Goal: Information Seeking & Learning: Learn about a topic

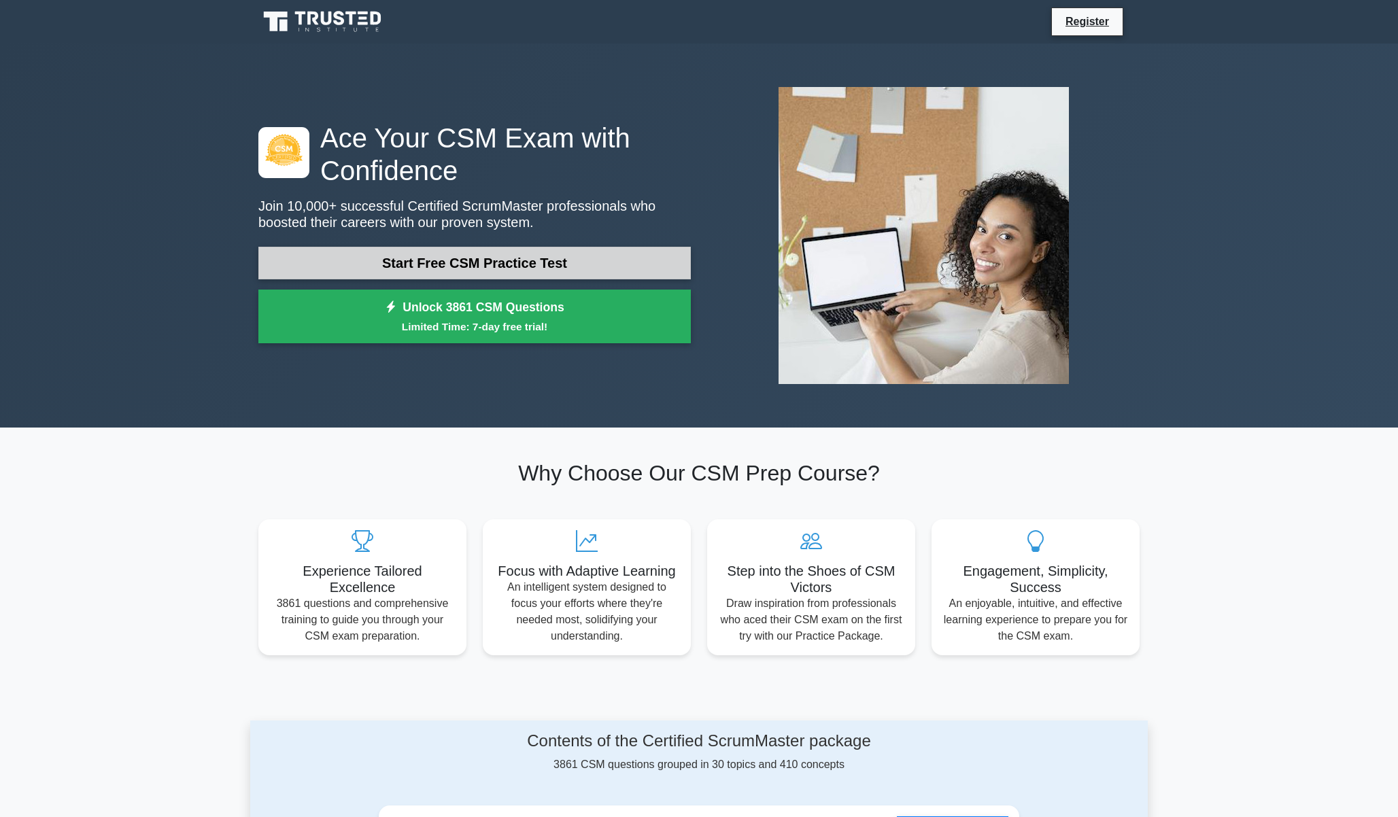
click at [510, 269] on link "Start Free CSM Practice Test" at bounding box center [474, 263] width 432 height 33
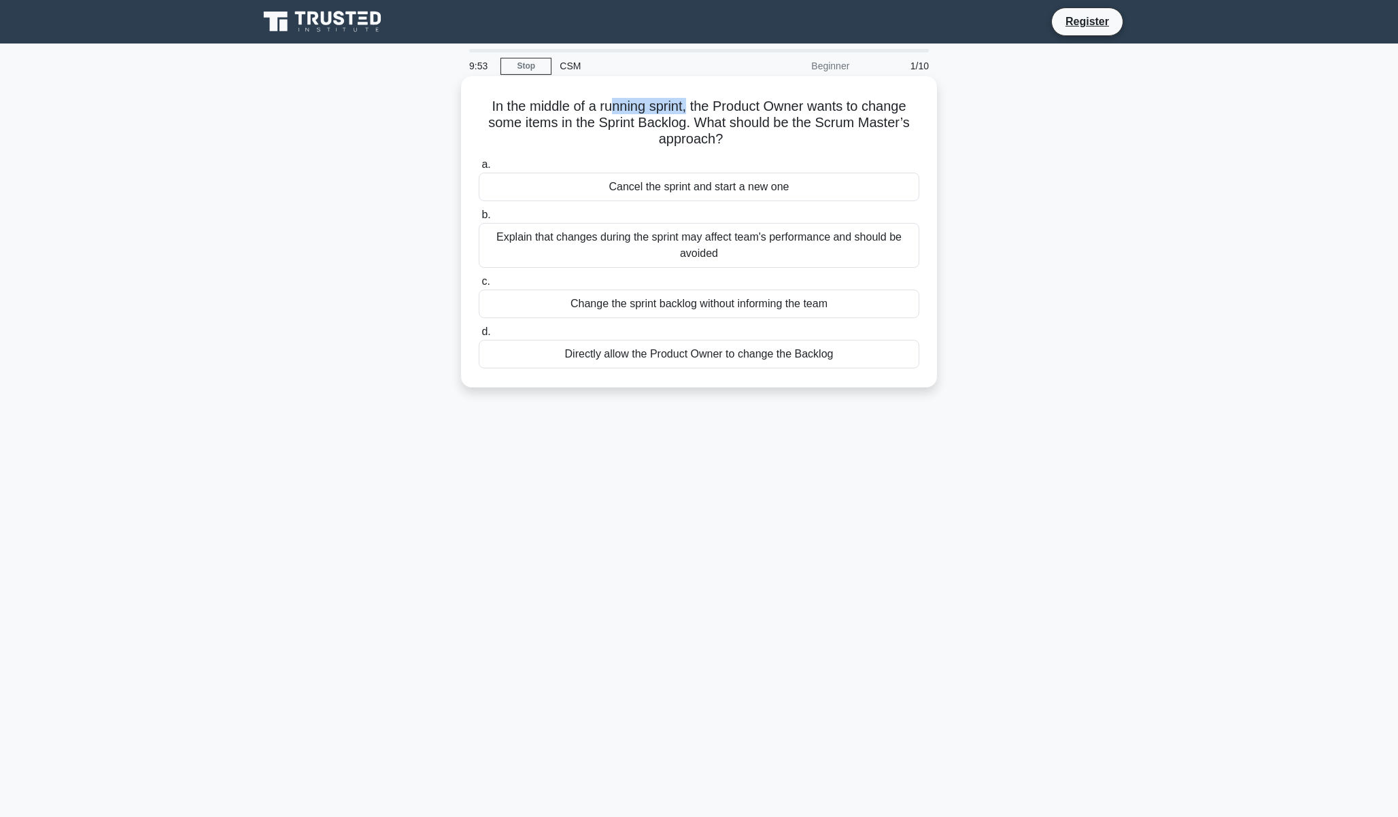
drag, startPoint x: 616, startPoint y: 111, endPoint x: 689, endPoint y: 111, distance: 73.4
click at [689, 111] on h5 "In the middle of a running sprint, the Product Owner wants to change some items…" at bounding box center [698, 123] width 443 height 50
drag, startPoint x: 695, startPoint y: 109, endPoint x: 811, endPoint y: 106, distance: 116.3
click at [789, 103] on h5 "In the middle of a running sprint, the Product Owner wants to change some items…" at bounding box center [698, 123] width 443 height 50
click at [827, 107] on h5 "In the middle of a running sprint, the Product Owner wants to change some items…" at bounding box center [698, 123] width 443 height 50
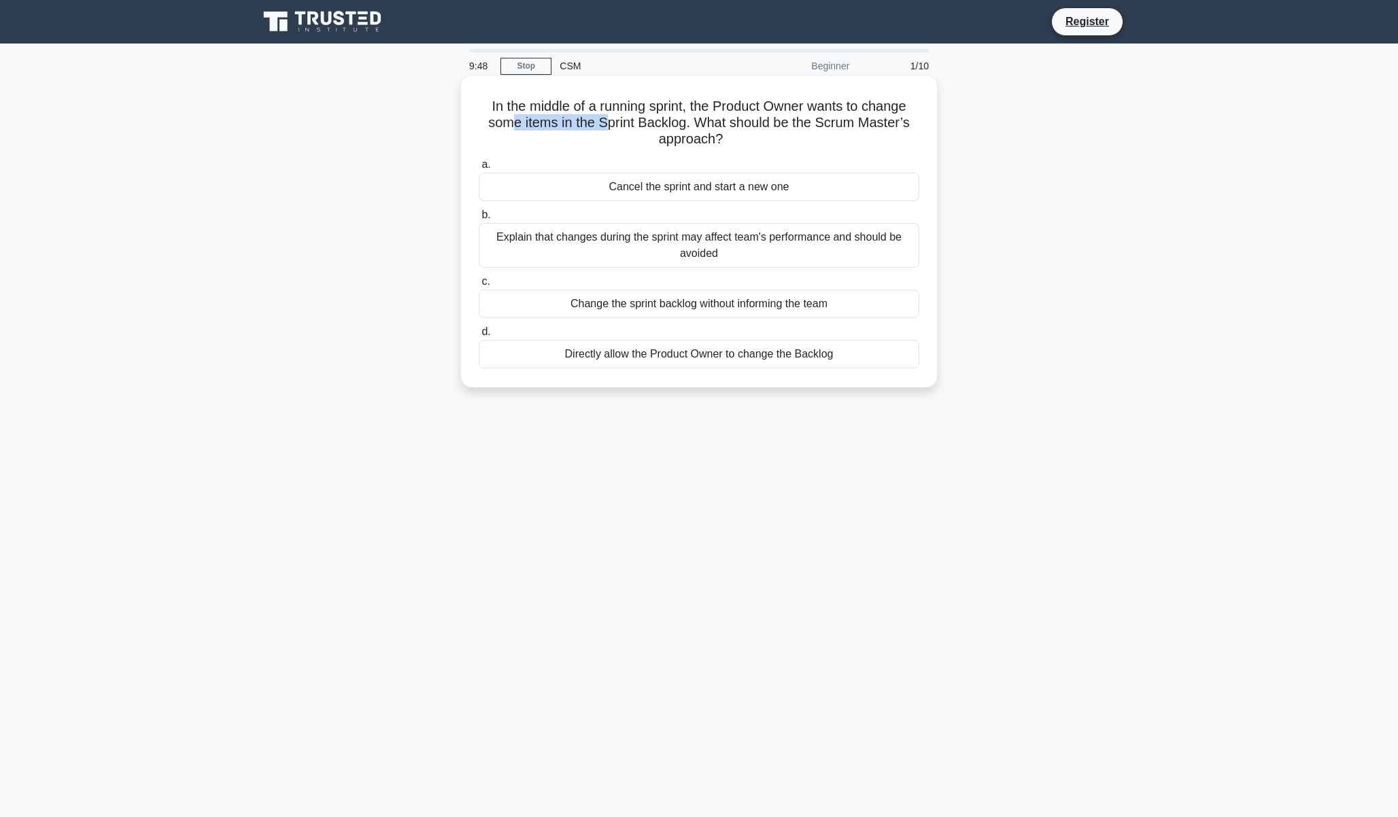
drag, startPoint x: 517, startPoint y: 126, endPoint x: 672, endPoint y: 128, distance: 155.0
click at [610, 125] on h5 "In the middle of a running sprint, the Product Owner wants to change some items…" at bounding box center [698, 123] width 443 height 50
drag, startPoint x: 688, startPoint y: 122, endPoint x: 631, endPoint y: 119, distance: 57.2
click at [631, 119] on h5 "In the middle of a running sprint, the Product Owner wants to change some items…" at bounding box center [698, 123] width 443 height 50
click at [786, 132] on h5 "In the middle of a running sprint, the Product Owner wants to change some items…" at bounding box center [698, 123] width 443 height 50
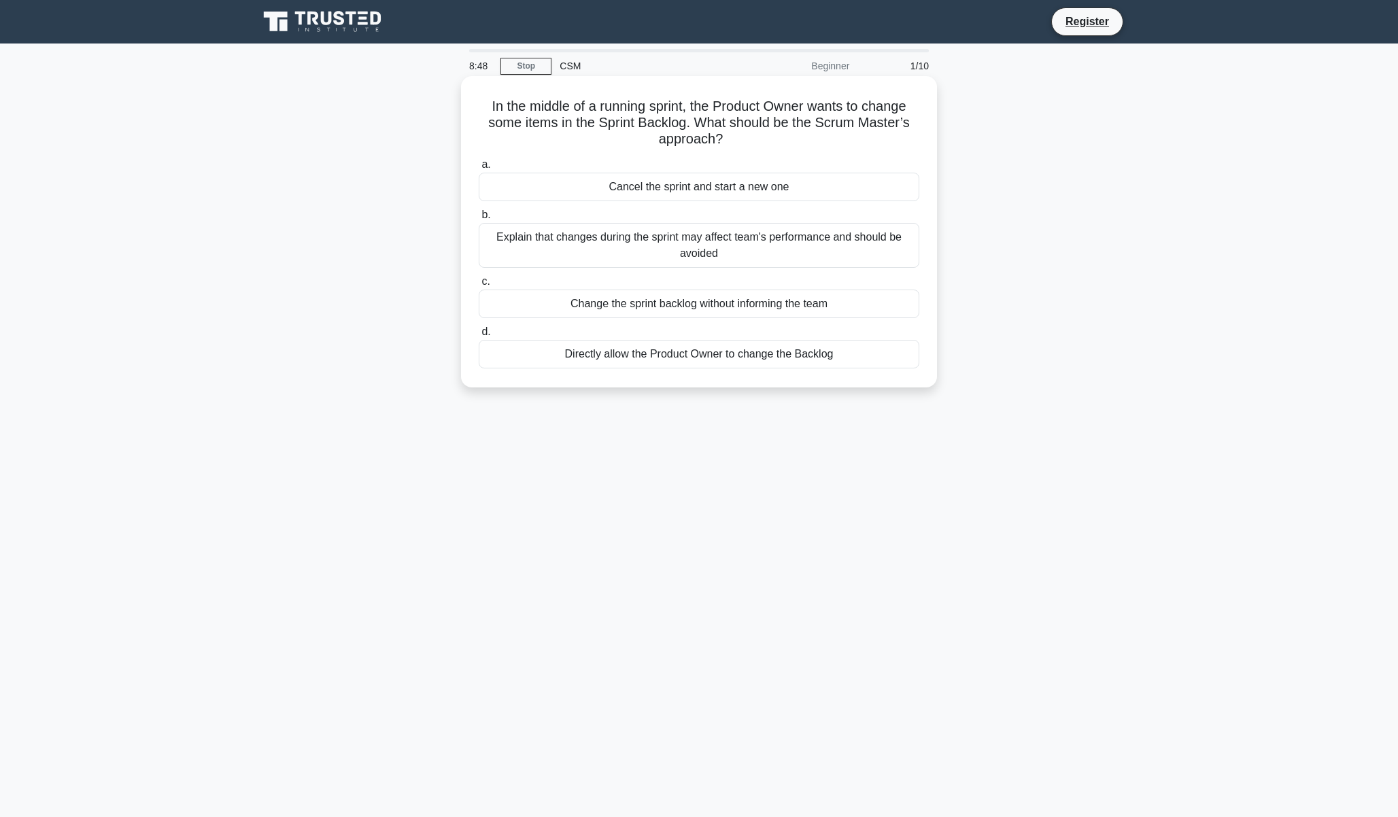
click at [673, 250] on div "Explain that changes during the sprint may affect team's performance and should…" at bounding box center [699, 245] width 441 height 45
click at [479, 220] on input "b. Explain that changes during the sprint may affect team's performance and sho…" at bounding box center [479, 215] width 0 height 9
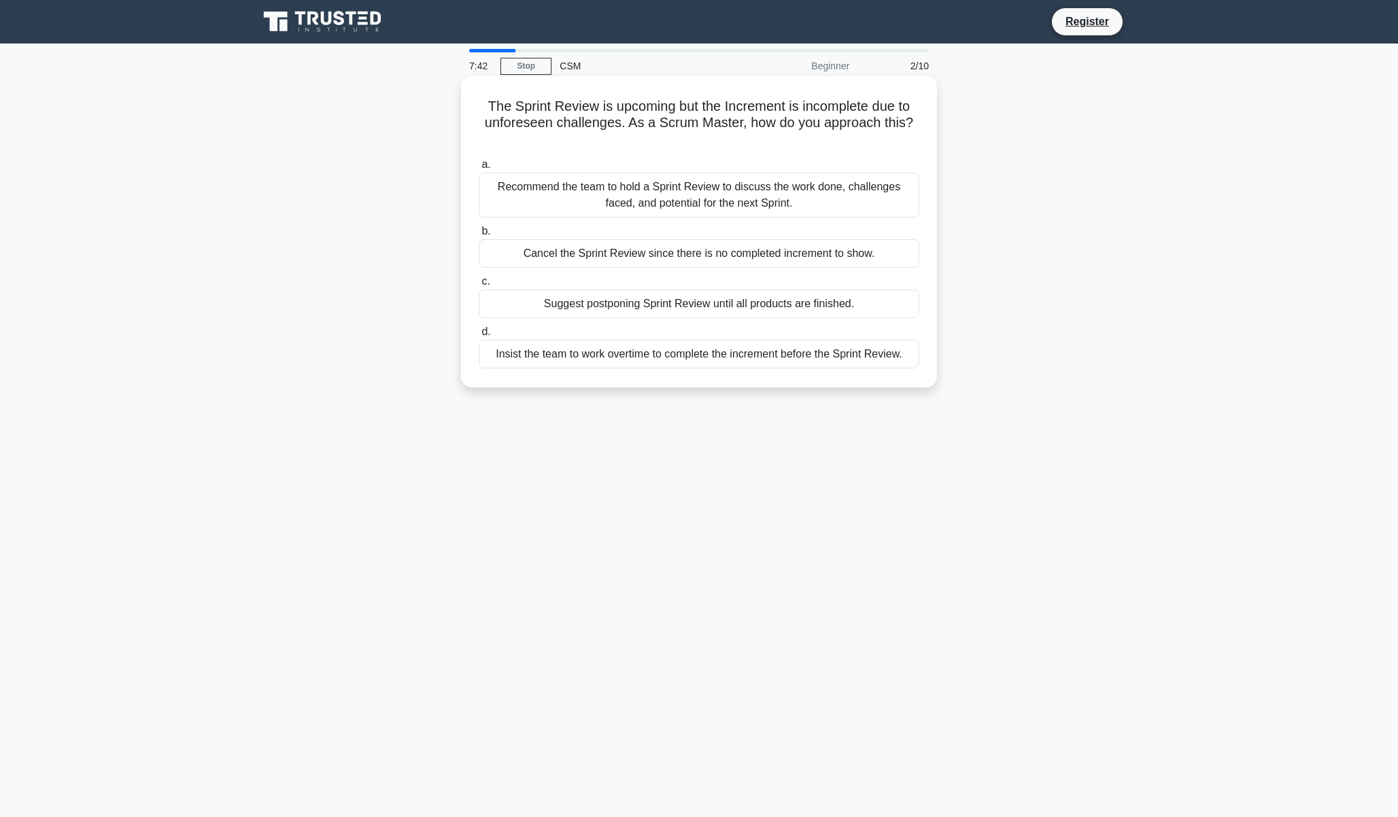
click at [696, 190] on div "Recommend the team to hold a Sprint Review to discuss the work done, challenges…" at bounding box center [699, 195] width 441 height 45
click at [479, 169] on input "a. Recommend the team to hold a Sprint Review to discuss the work done, challen…" at bounding box center [479, 164] width 0 height 9
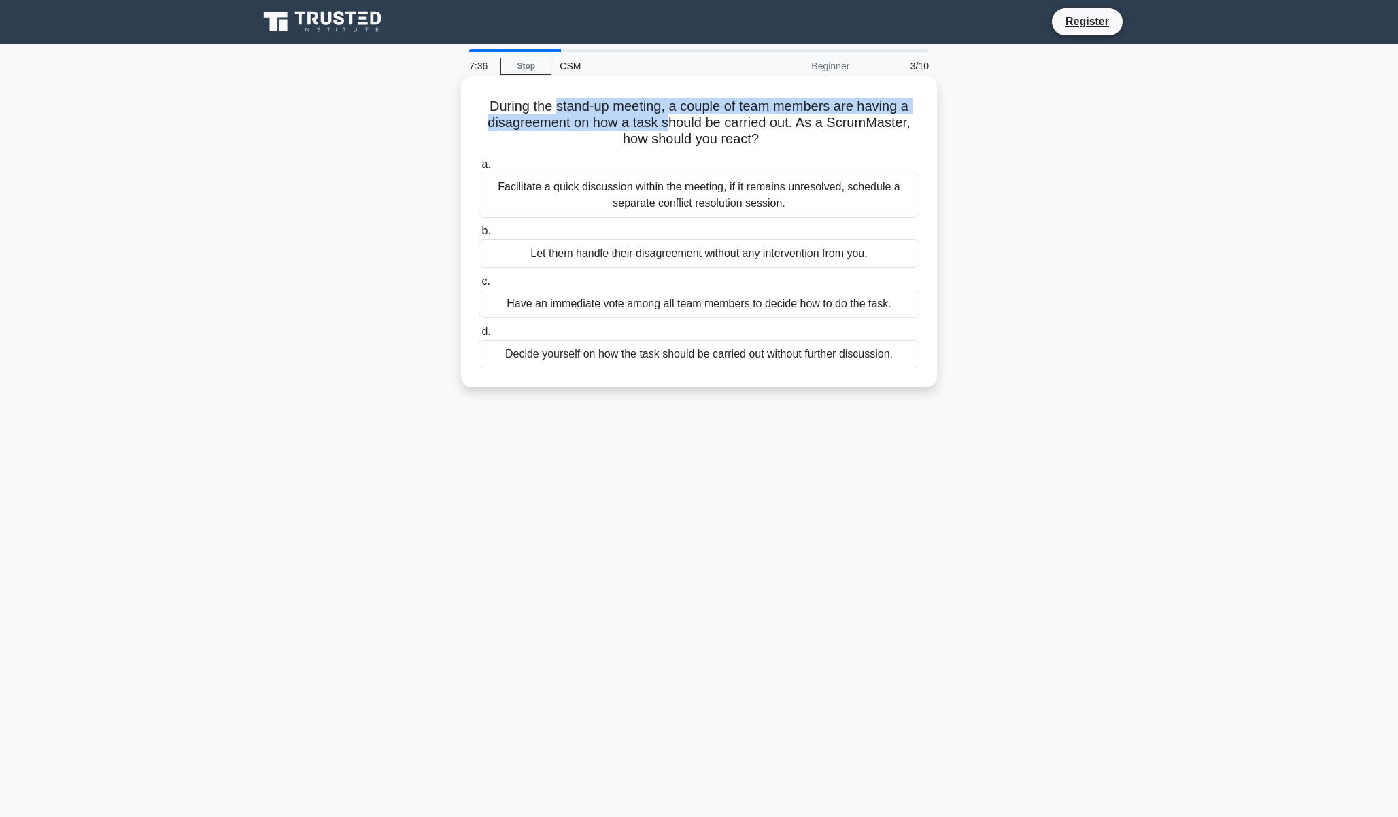
drag, startPoint x: 619, startPoint y: 120, endPoint x: 668, endPoint y: 126, distance: 49.3
click at [668, 126] on h5 "During the stand-up meeting, a couple of team members are having a disagreement…" at bounding box center [698, 123] width 443 height 50
click at [668, 111] on h5 "During the stand-up meeting, a couple of team members are having a disagreement…" at bounding box center [698, 123] width 443 height 50
click at [671, 109] on h5 "During the stand-up meeting, a couple of team members are having a disagreement…" at bounding box center [698, 123] width 443 height 50
drag, startPoint x: 577, startPoint y: 125, endPoint x: 603, endPoint y: 127, distance: 26.6
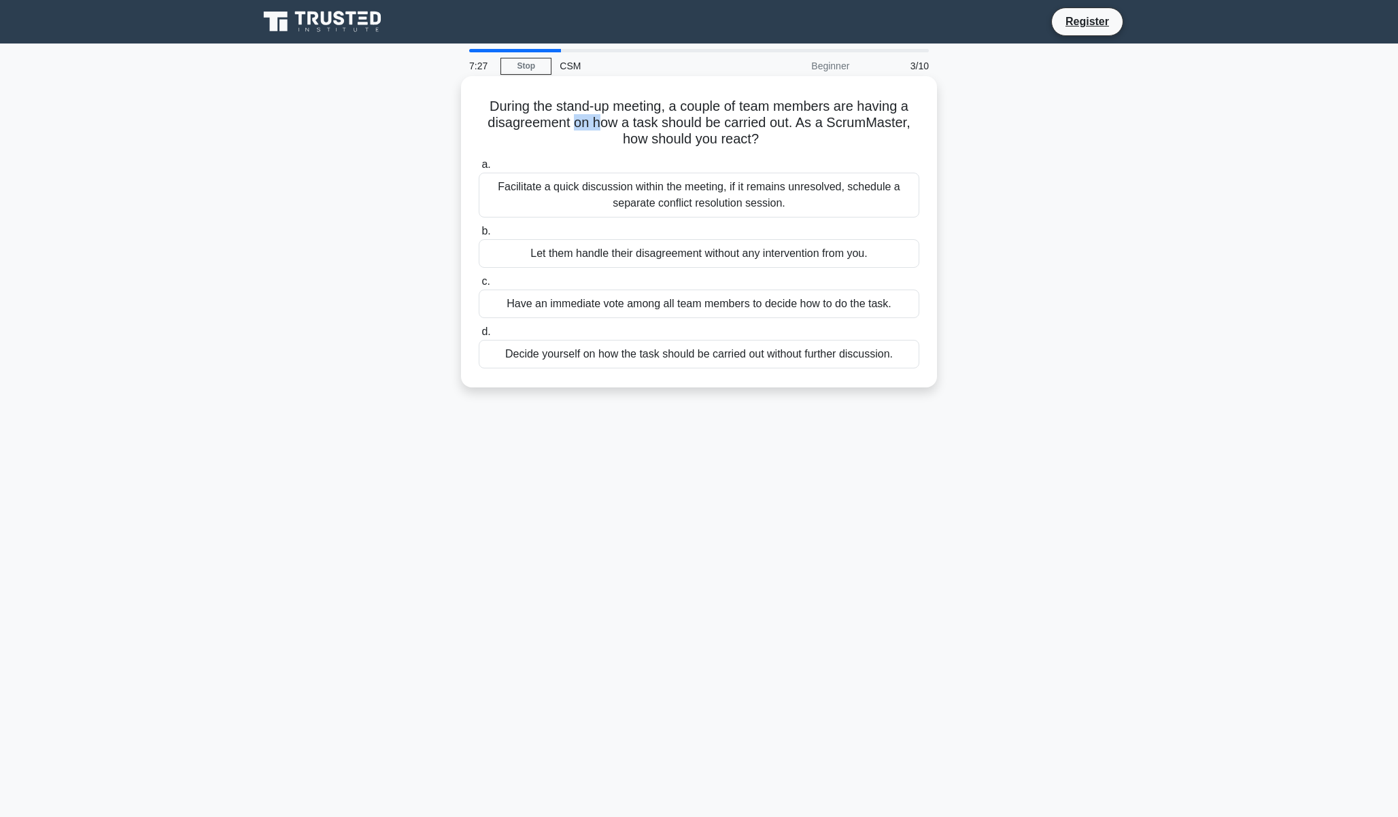
click at [598, 127] on h5 "During the stand-up meeting, a couple of team members are having a disagreement…" at bounding box center [698, 123] width 443 height 50
drag, startPoint x: 801, startPoint y: 124, endPoint x: 820, endPoint y: 124, distance: 19.0
click at [820, 124] on h5 "During the stand-up meeting, a couple of team members are having a disagreement…" at bounding box center [698, 123] width 443 height 50
click at [702, 127] on h5 "During the stand-up meeting, a couple of team members are having a disagreement…" at bounding box center [698, 123] width 443 height 50
click at [718, 192] on div "Facilitate a quick discussion within the meeting, if it remains unresolved, sch…" at bounding box center [699, 195] width 441 height 45
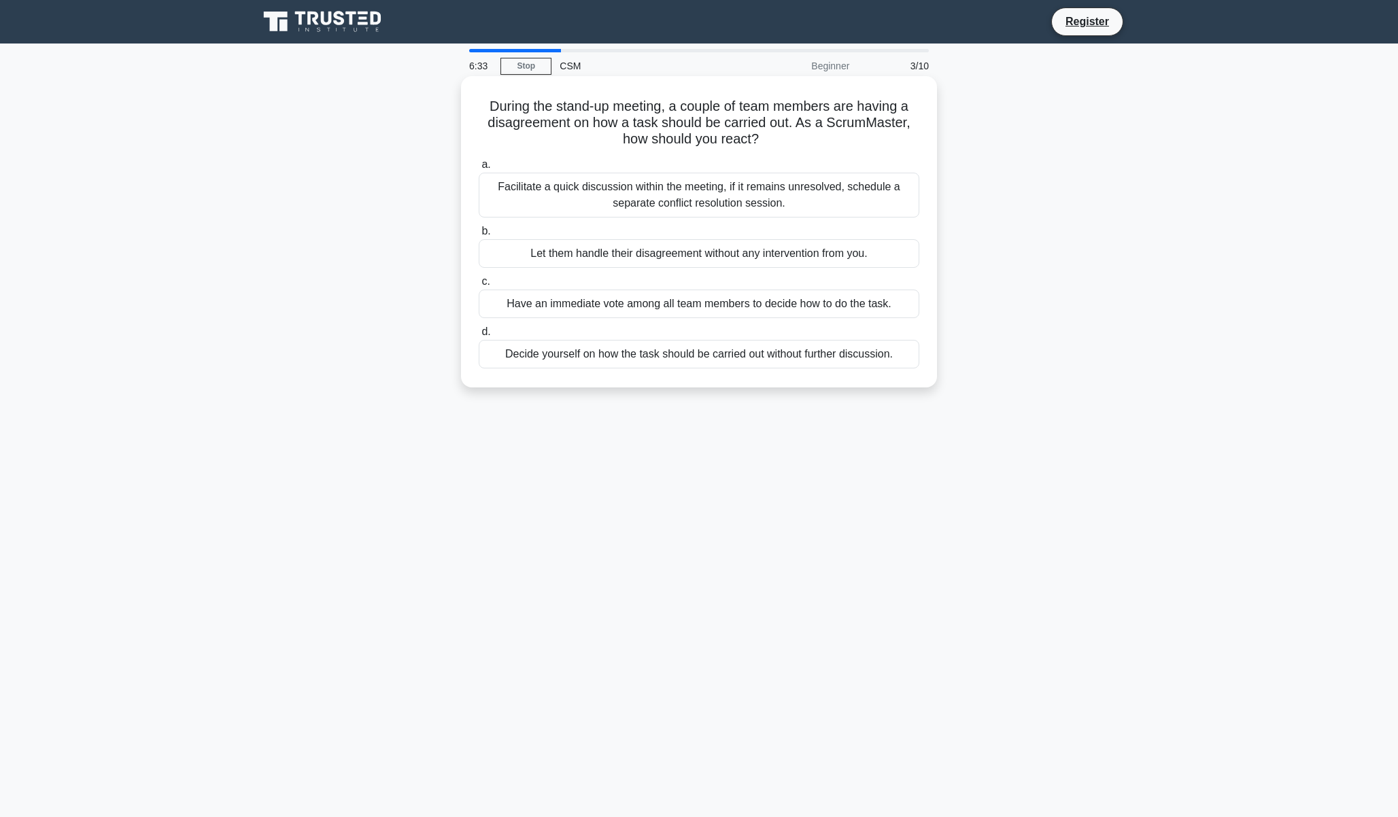
click at [479, 169] on input "a. Facilitate a quick discussion within the meeting, if it remains unresolved, …" at bounding box center [479, 164] width 0 height 9
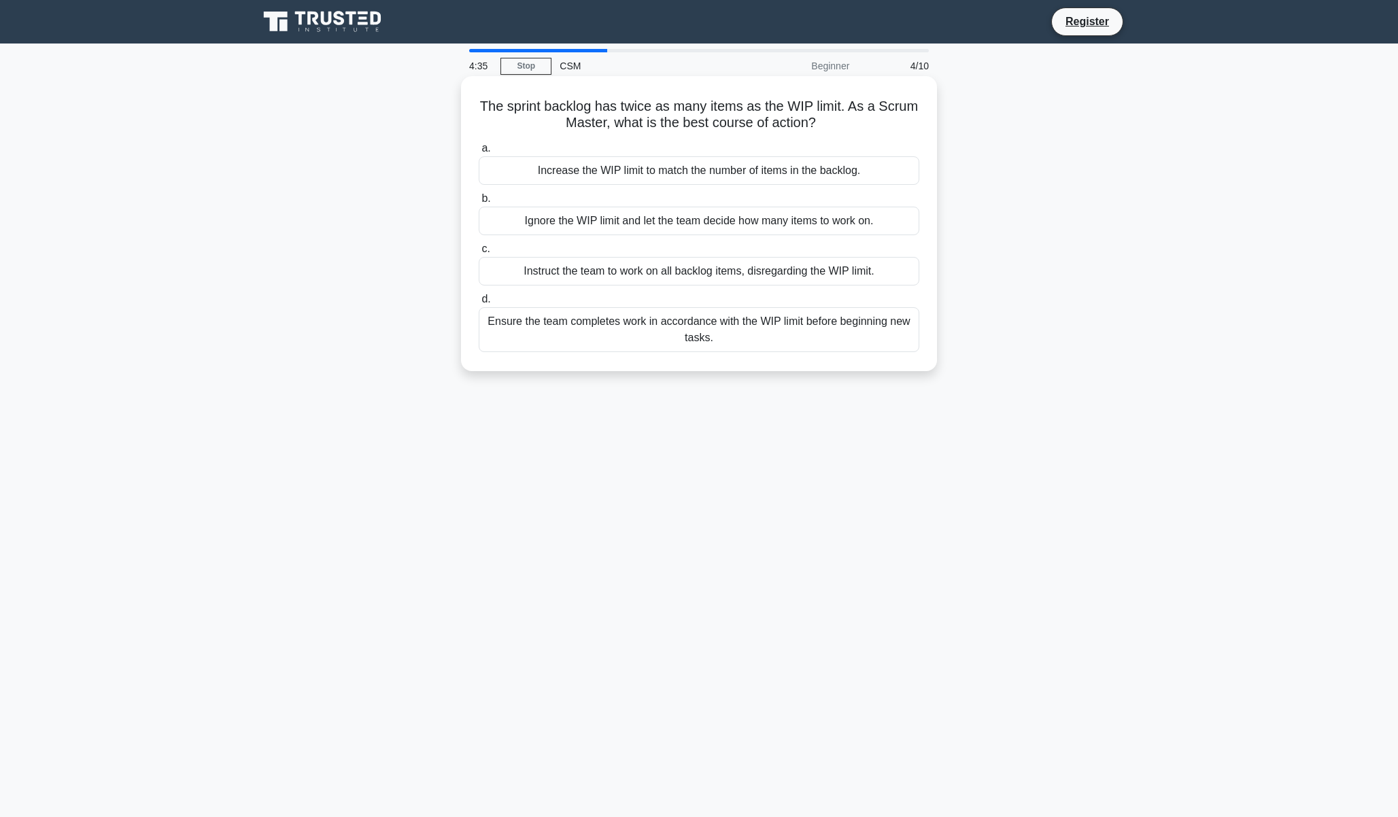
click at [718, 328] on div "Ensure the team completes work in accordance with the WIP limit before beginnin…" at bounding box center [699, 329] width 441 height 45
click at [479, 304] on input "d. Ensure the team completes work in accordance with the WIP limit before begin…" at bounding box center [479, 299] width 0 height 9
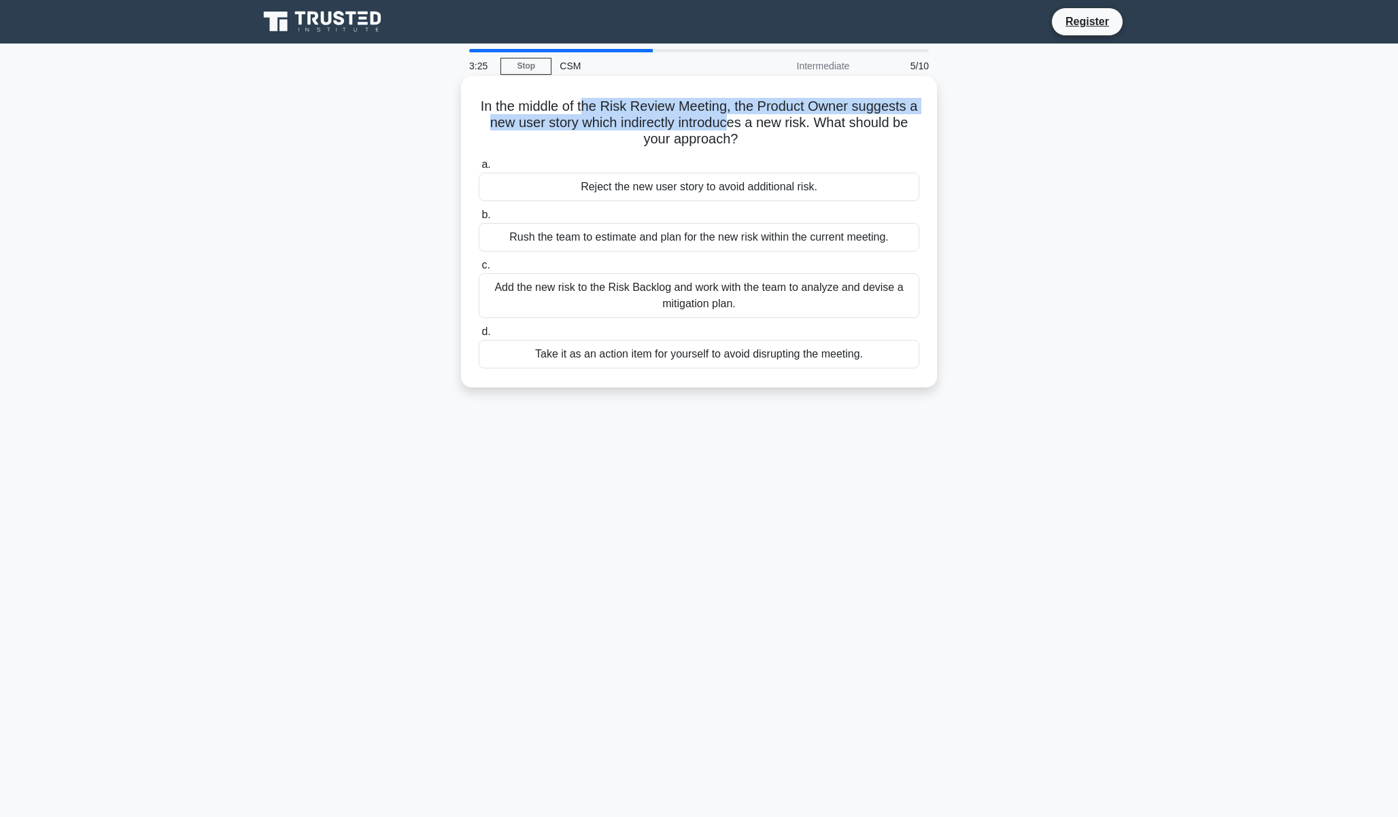
drag, startPoint x: 584, startPoint y: 110, endPoint x: 730, endPoint y: 115, distance: 146.2
click at [730, 115] on h5 "In the middle of the Risk Review Meeting, the Product Owner suggests a new user…" at bounding box center [698, 123] width 443 height 50
click at [746, 112] on h5 "In the middle of the Risk Review Meeting, the Product Owner suggests a new user…" at bounding box center [698, 123] width 443 height 50
drag, startPoint x: 474, startPoint y: 112, endPoint x: 611, endPoint y: 111, distance: 137.3
click at [611, 111] on div "In the middle of the Risk Review Meeting, the Product Owner suggests a new user…" at bounding box center [698, 232] width 465 height 300
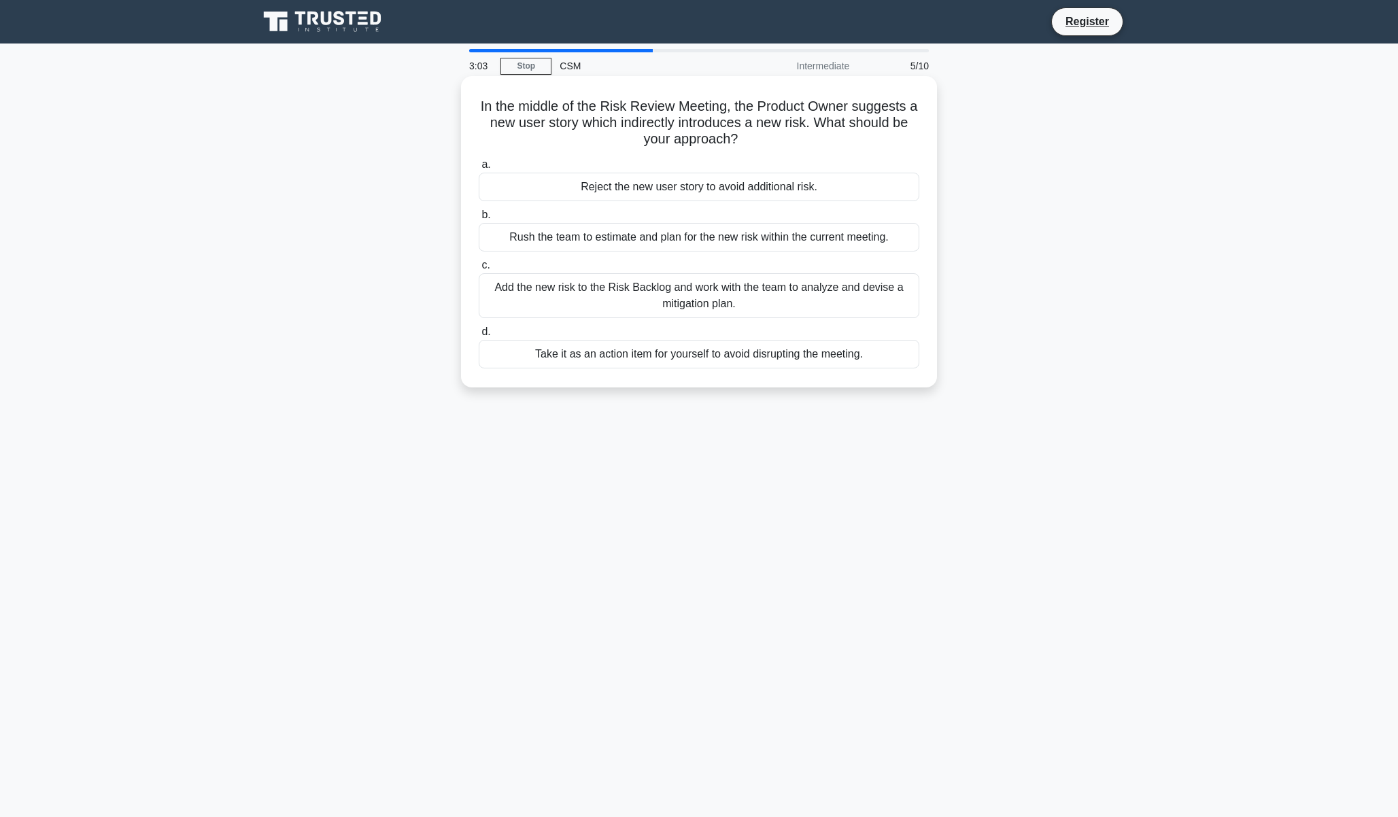
click at [676, 211] on label "b. Rush the team to estimate and plan for the new risk within the current meeti…" at bounding box center [699, 229] width 441 height 45
click at [479, 211] on input "b. Rush the team to estimate and plan for the new risk within the current meeti…" at bounding box center [479, 215] width 0 height 9
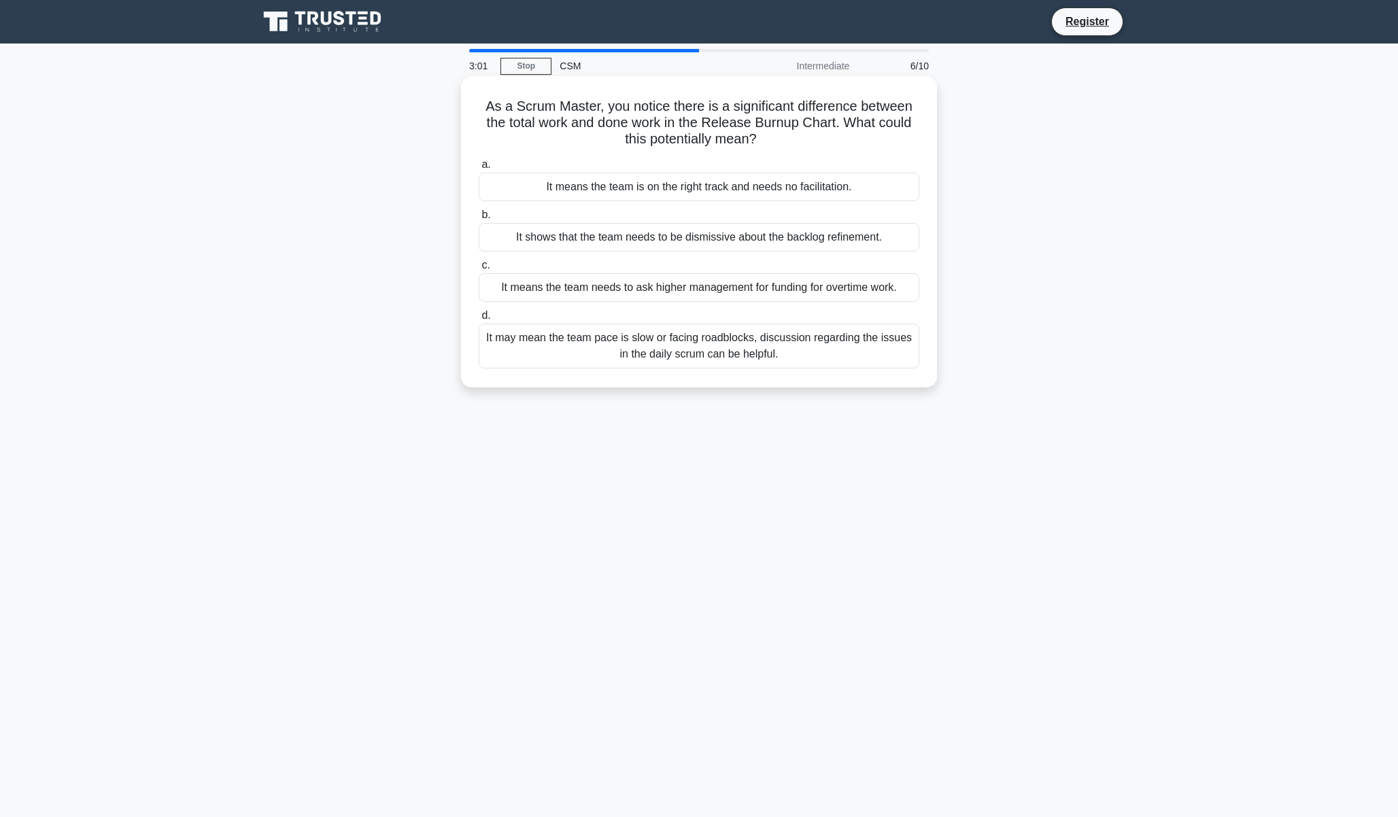
click at [678, 216] on label "b. It shows that the team needs to be dismissive about the backlog refinement." at bounding box center [699, 229] width 441 height 45
click at [479, 216] on input "b. It shows that the team needs to be dismissive about the backlog refinement." at bounding box center [479, 215] width 0 height 9
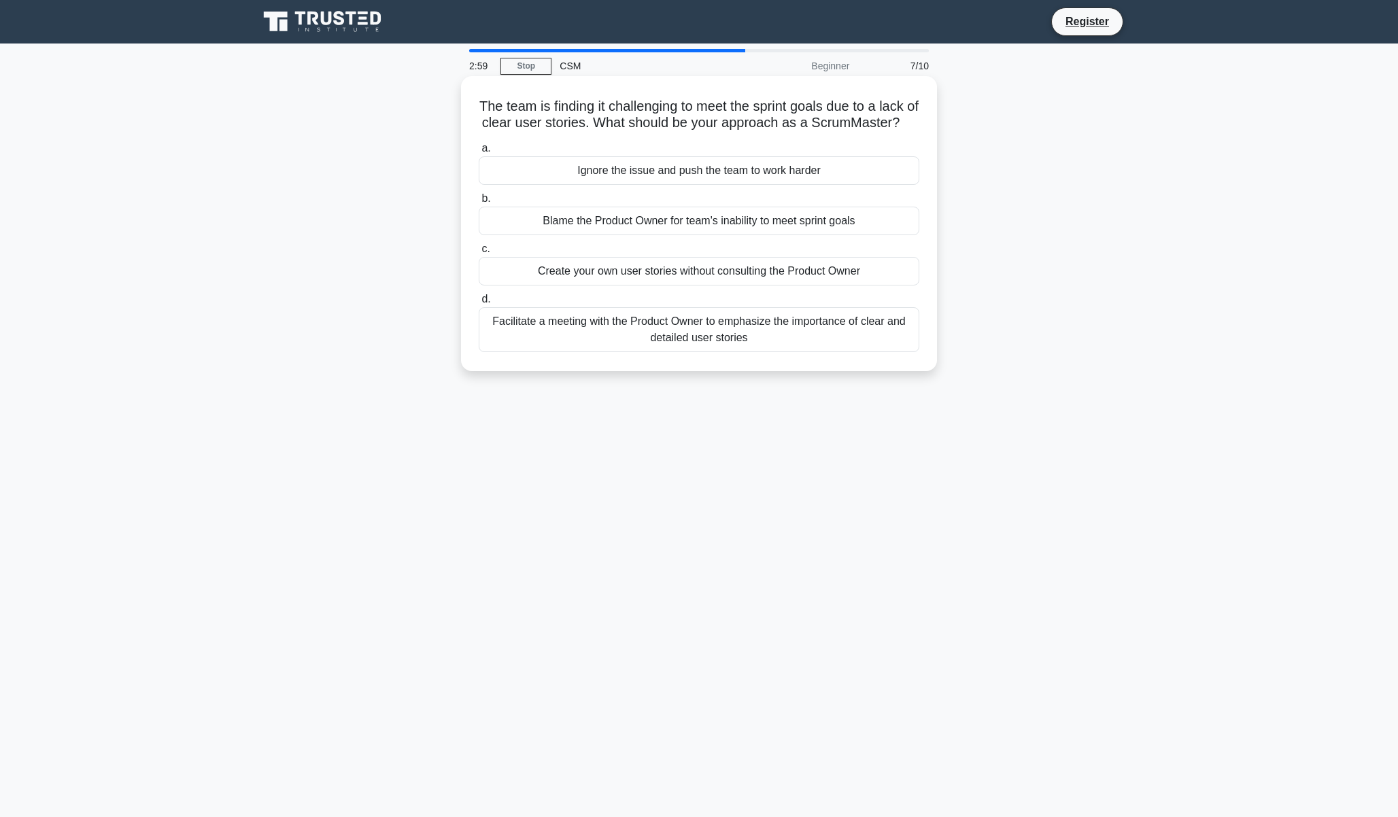
click at [685, 263] on label "c. Create your own user stories without consulting the Product Owner" at bounding box center [699, 263] width 441 height 45
click at [479, 254] on input "c. Create your own user stories without consulting the Product Owner" at bounding box center [479, 249] width 0 height 9
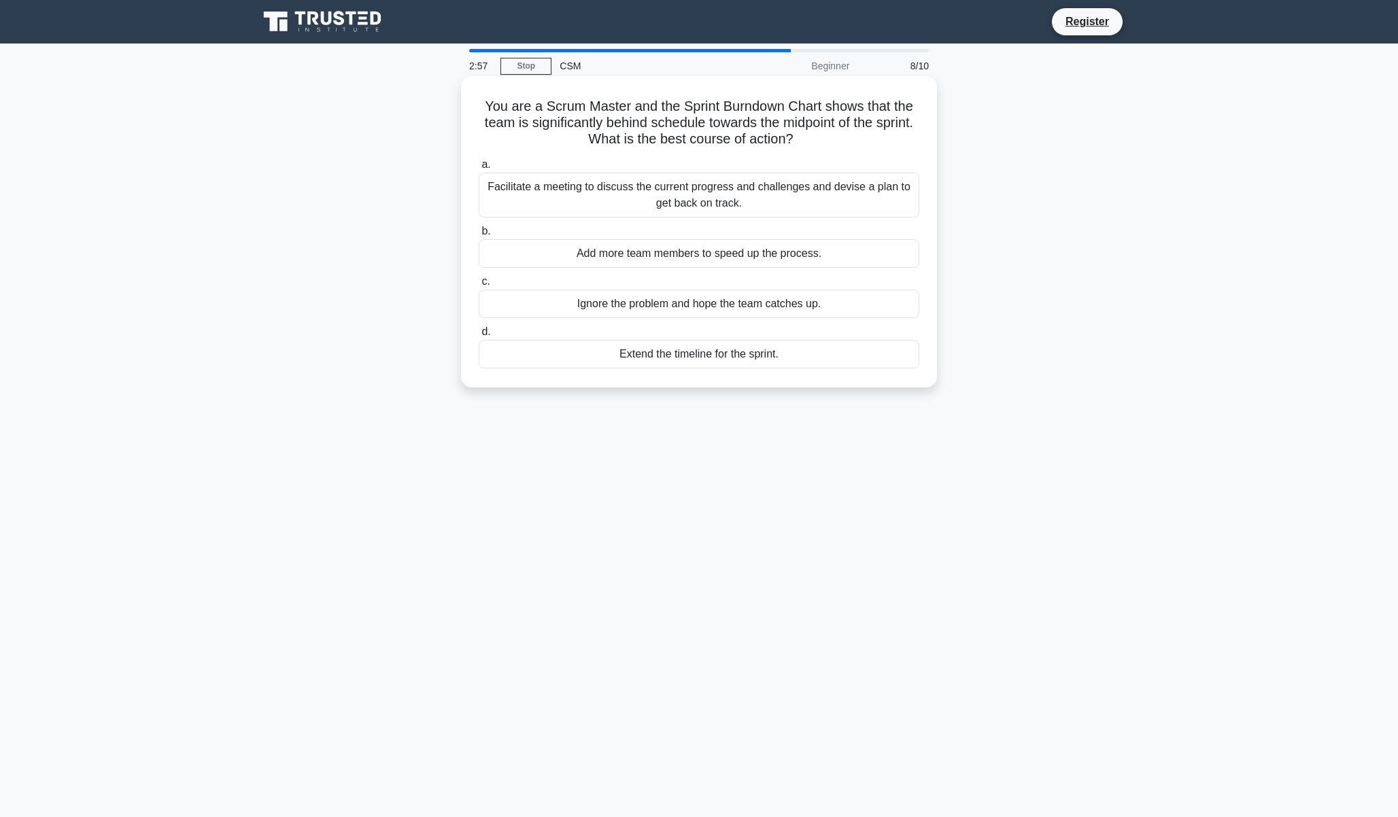
click at [703, 233] on label "b. Add more team members to speed up the process." at bounding box center [699, 245] width 441 height 45
click at [479, 233] on input "b. Add more team members to speed up the process." at bounding box center [479, 231] width 0 height 9
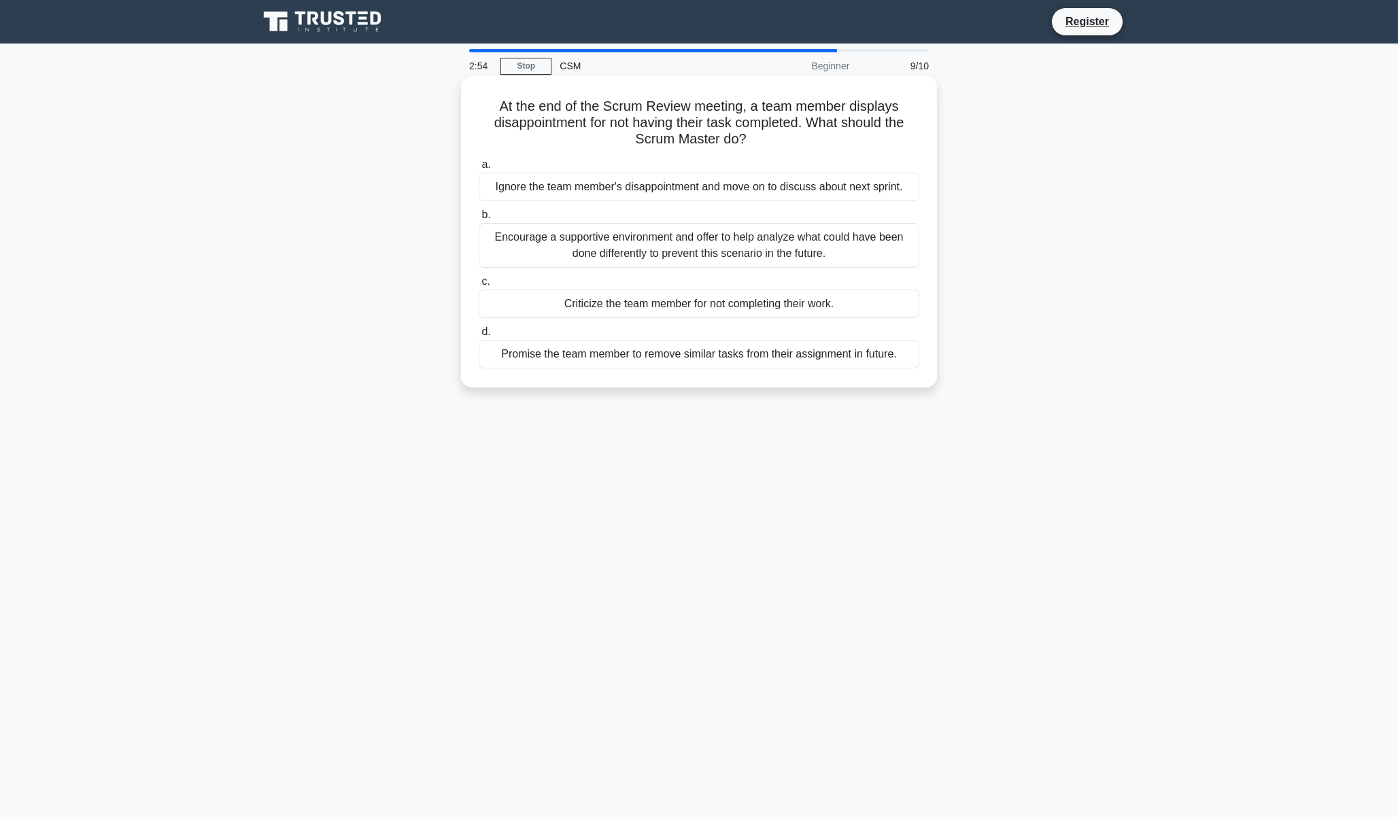
click at [640, 156] on div "a. Ignore the team member's disappointment and move on to discuss about next sp…" at bounding box center [698, 263] width 457 height 218
click at [806, 195] on div "Ignore the team member's disappointment and move on to discuss about next sprin…" at bounding box center [699, 187] width 441 height 29
click at [479, 169] on input "a. Ignore the team member's disappointment and move on to discuss about next sp…" at bounding box center [479, 164] width 0 height 9
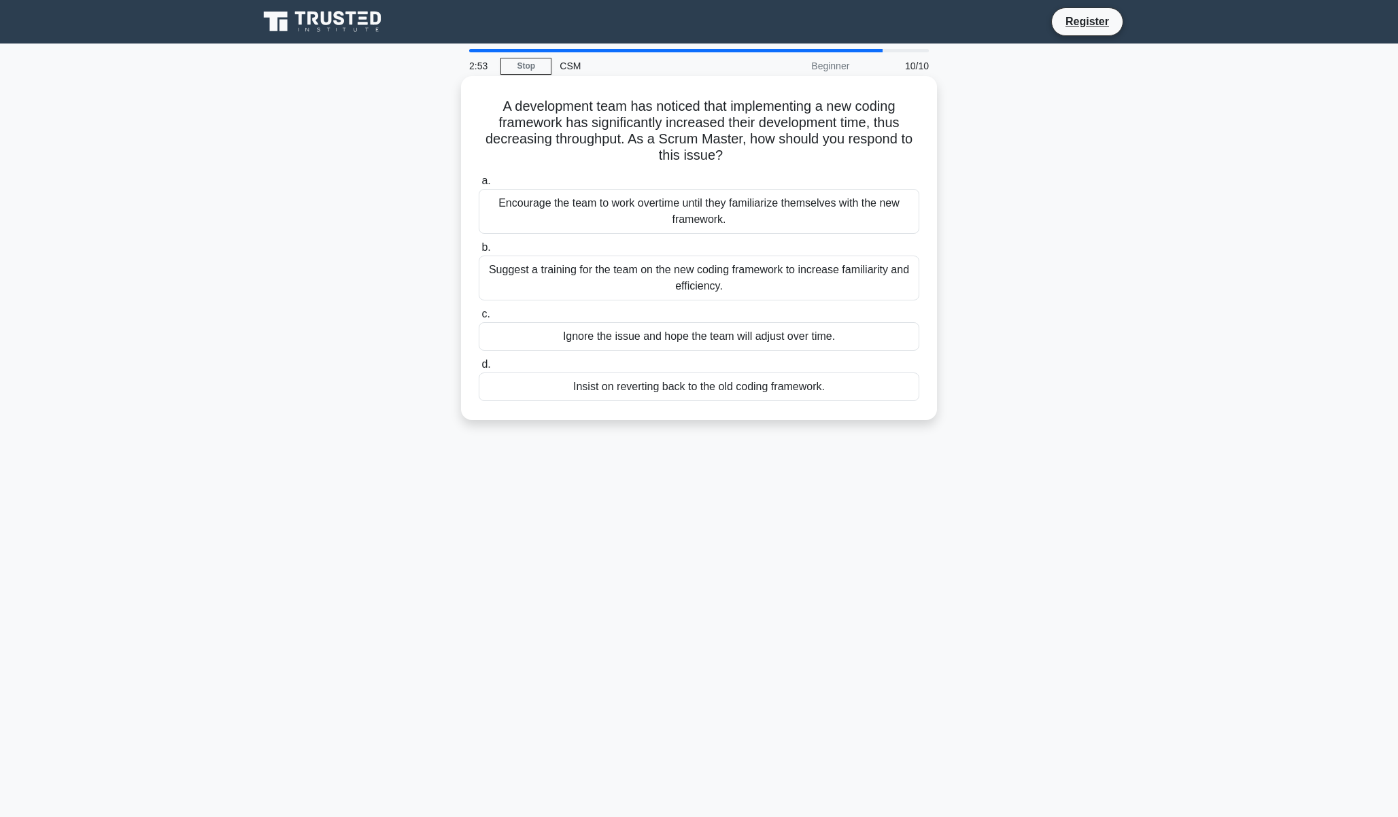
drag, startPoint x: 787, startPoint y: 225, endPoint x: 786, endPoint y: 239, distance: 13.7
click at [787, 227] on div "Encourage the team to work overtime until they familiarize themselves with the …" at bounding box center [699, 211] width 441 height 45
click at [479, 186] on input "a. Encourage the team to work overtime until they familiarize themselves with t…" at bounding box center [479, 181] width 0 height 9
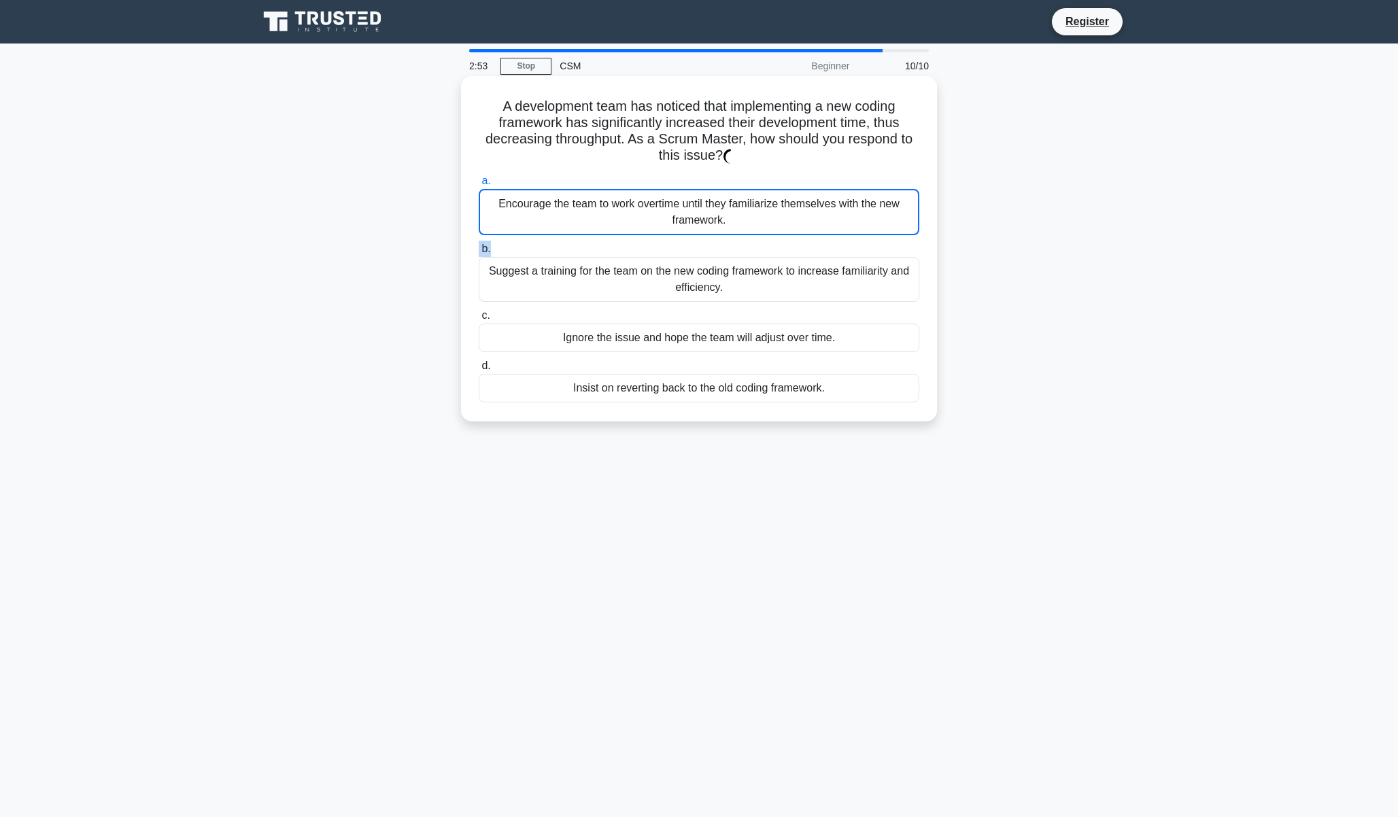
click at [785, 241] on label "b. Suggest a training for the team on the new coding framework to increase fami…" at bounding box center [699, 271] width 441 height 61
click at [749, 241] on div "a. Encourage the team to work overtime until they familiarize themselves with t…" at bounding box center [698, 287] width 457 height 235
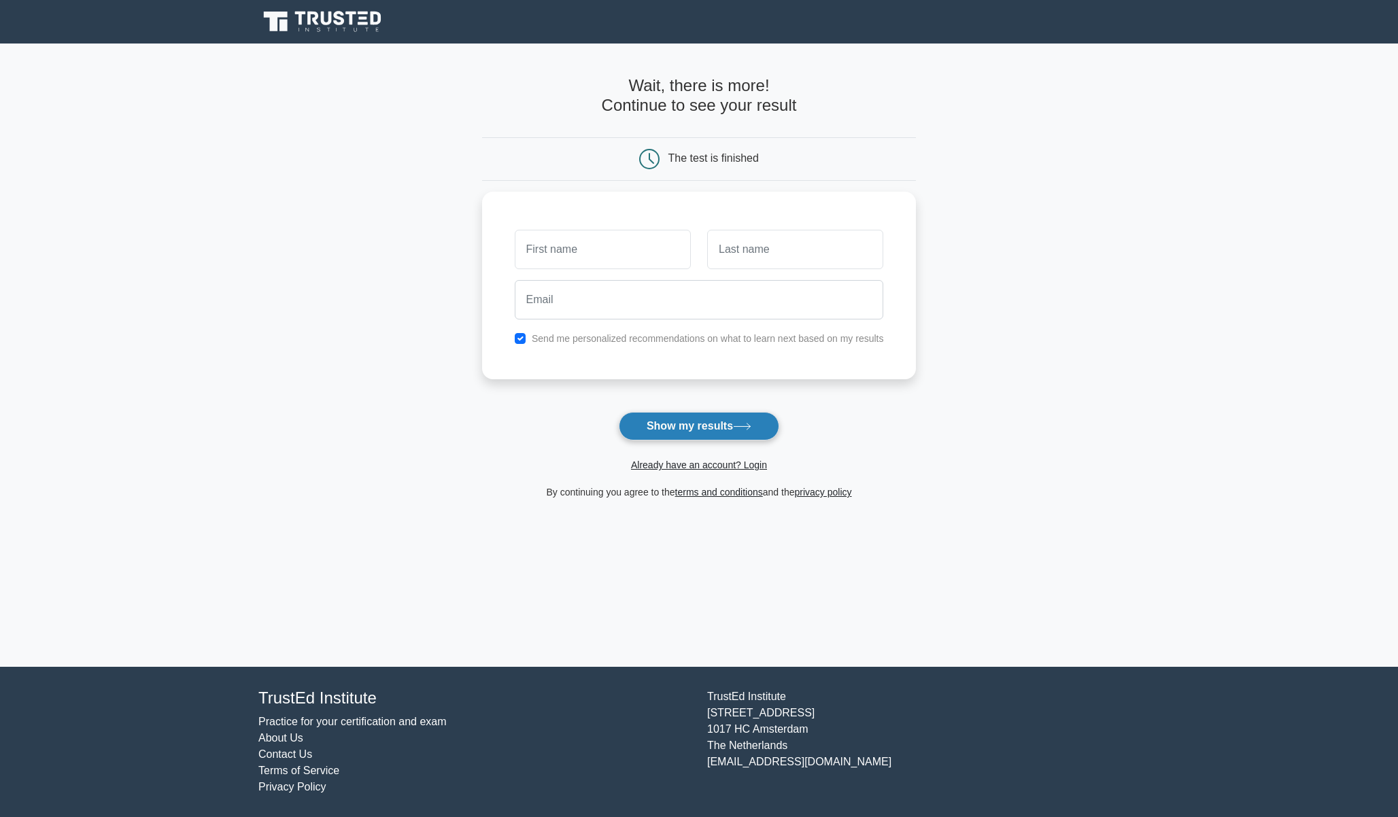
click at [759, 426] on button "Show my results" at bounding box center [699, 426] width 160 height 29
click at [640, 246] on input "text" at bounding box center [603, 245] width 176 height 39
type input "Antony"
type input "Fasuv"
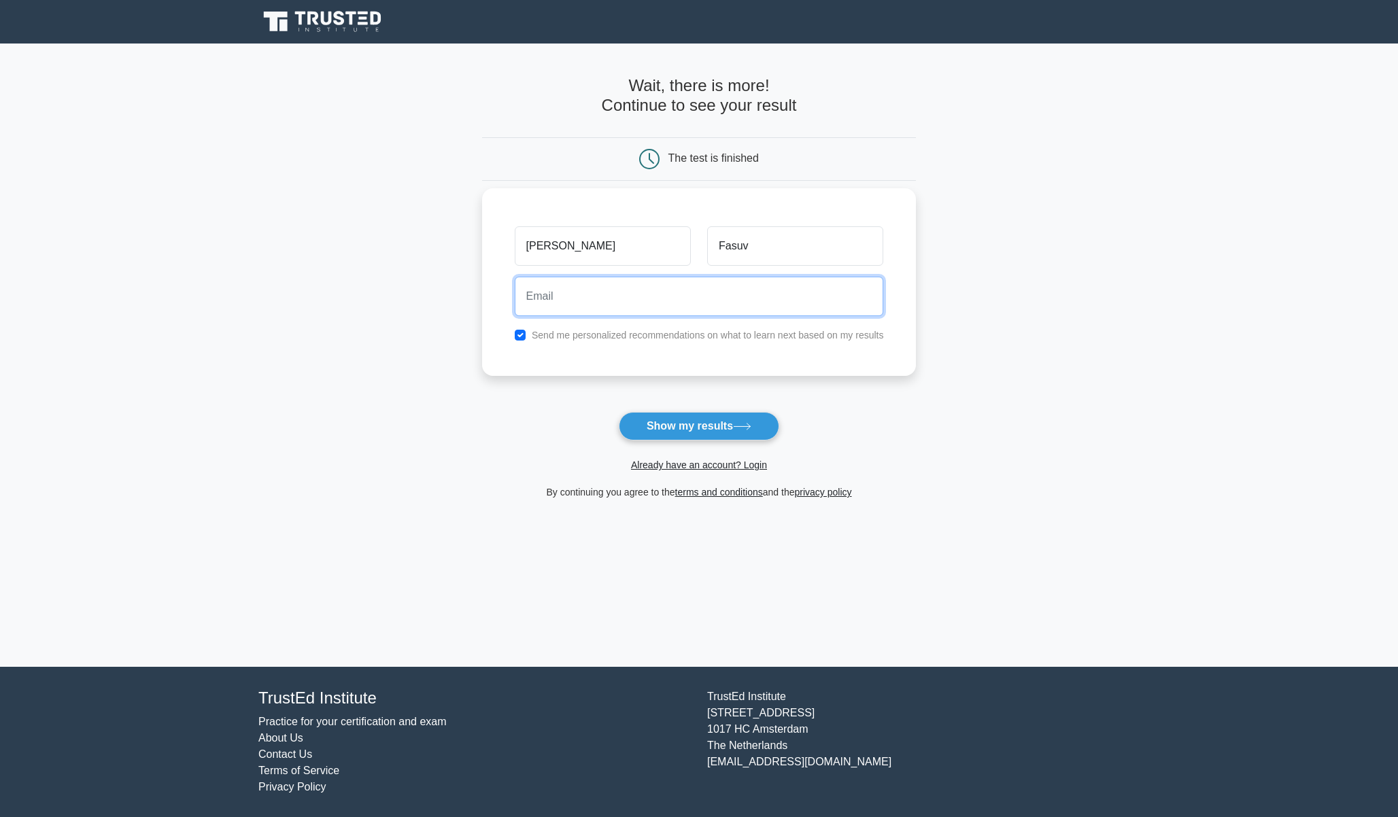
click at [613, 306] on input "email" at bounding box center [699, 296] width 369 height 39
type input "tempmailc@gmail.com"
click at [739, 339] on label "Send me personalized recommendations on what to learn next based on my results" at bounding box center [708, 335] width 352 height 11
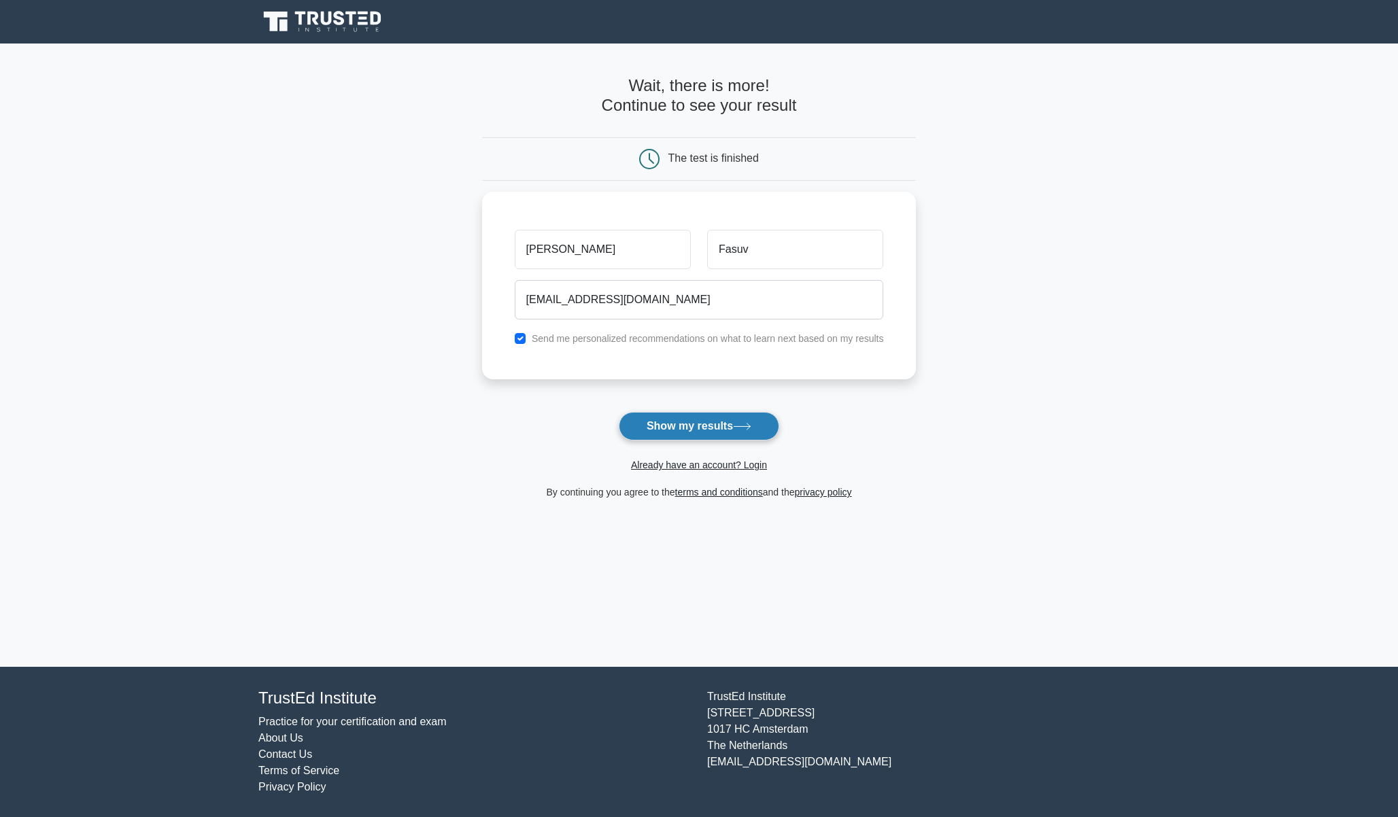
click at [719, 421] on button "Show my results" at bounding box center [699, 426] width 160 height 29
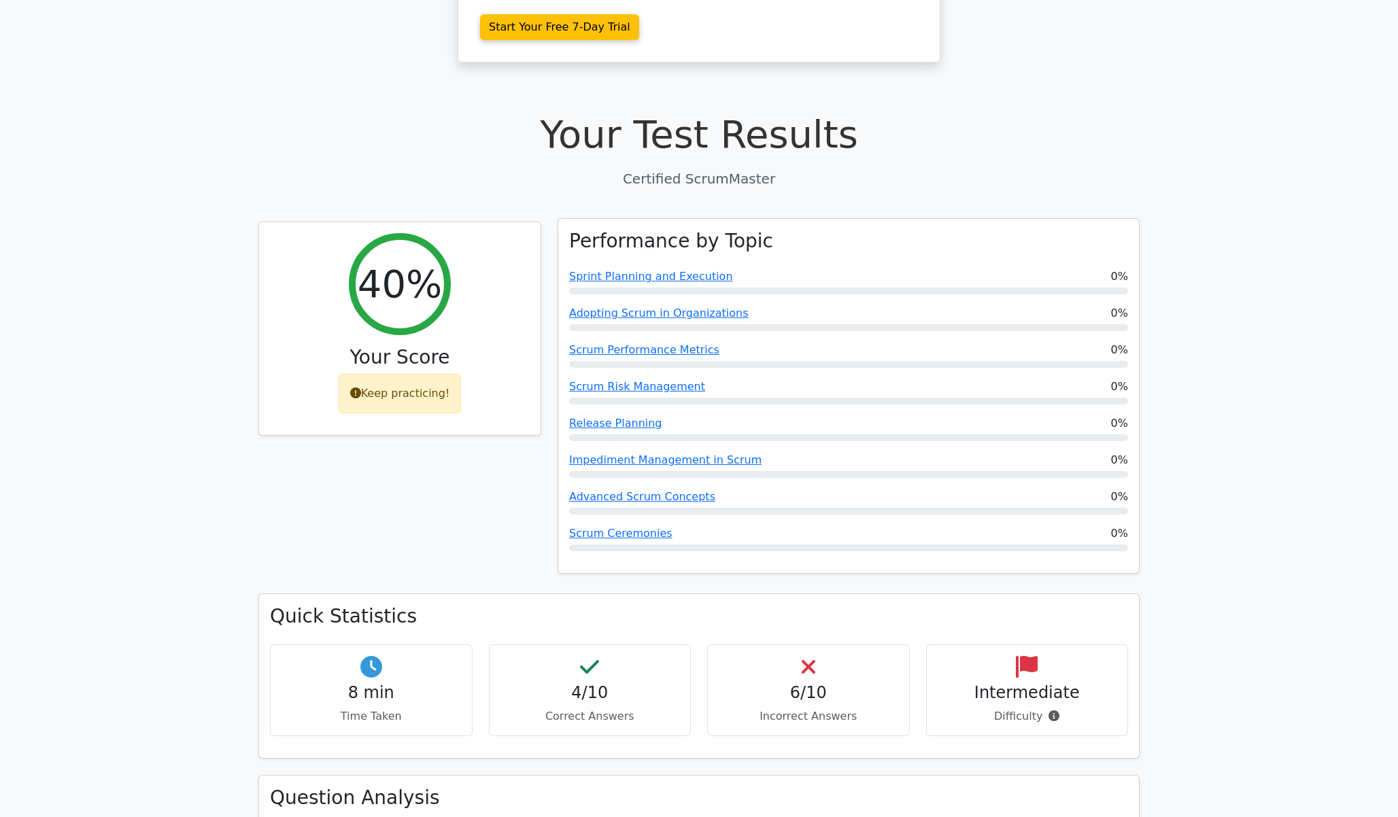
scroll to position [361, 0]
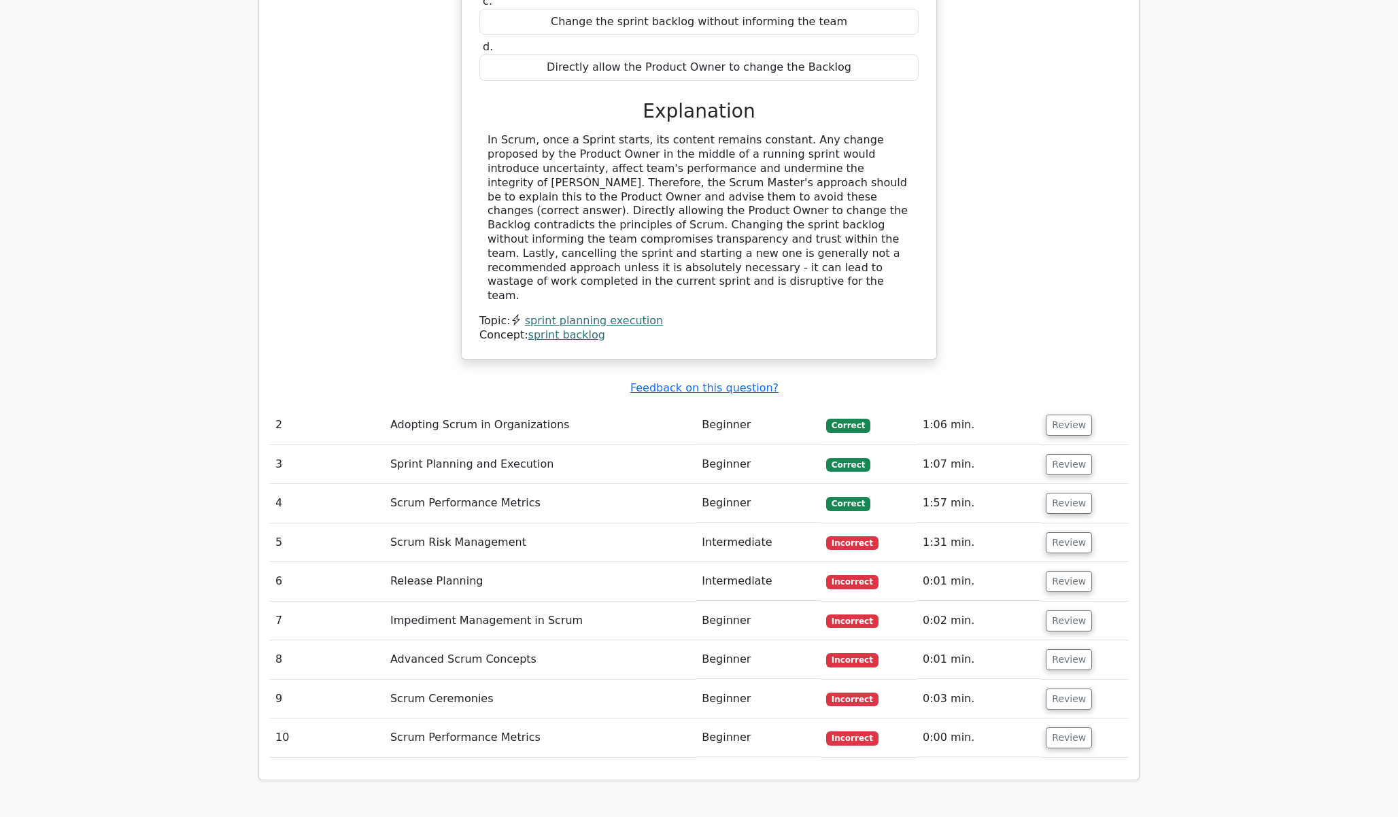
scroll to position [1451, 0]
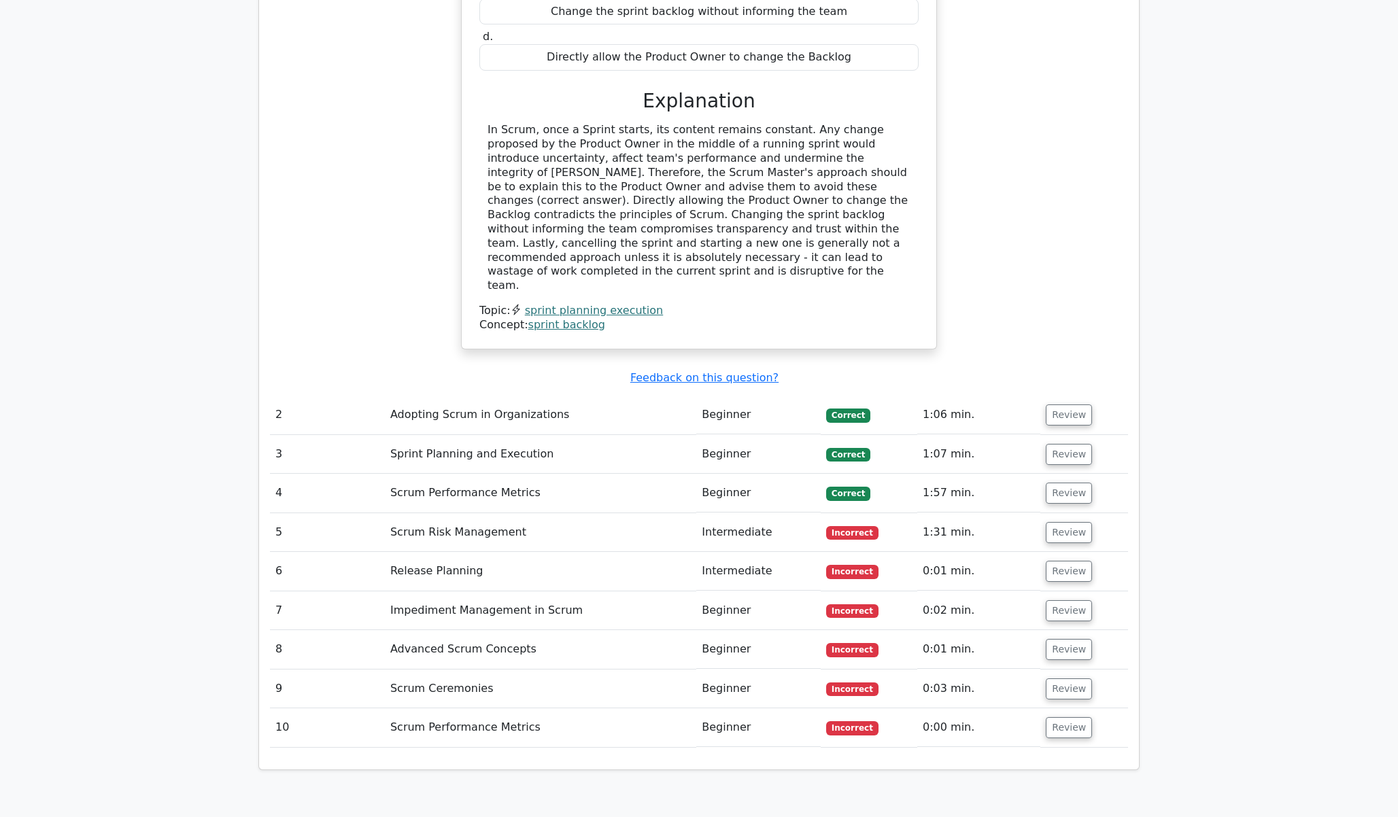
click at [1095, 513] on td "Review" at bounding box center [1084, 532] width 88 height 39
click at [1078, 522] on button "Review" at bounding box center [1069, 532] width 46 height 21
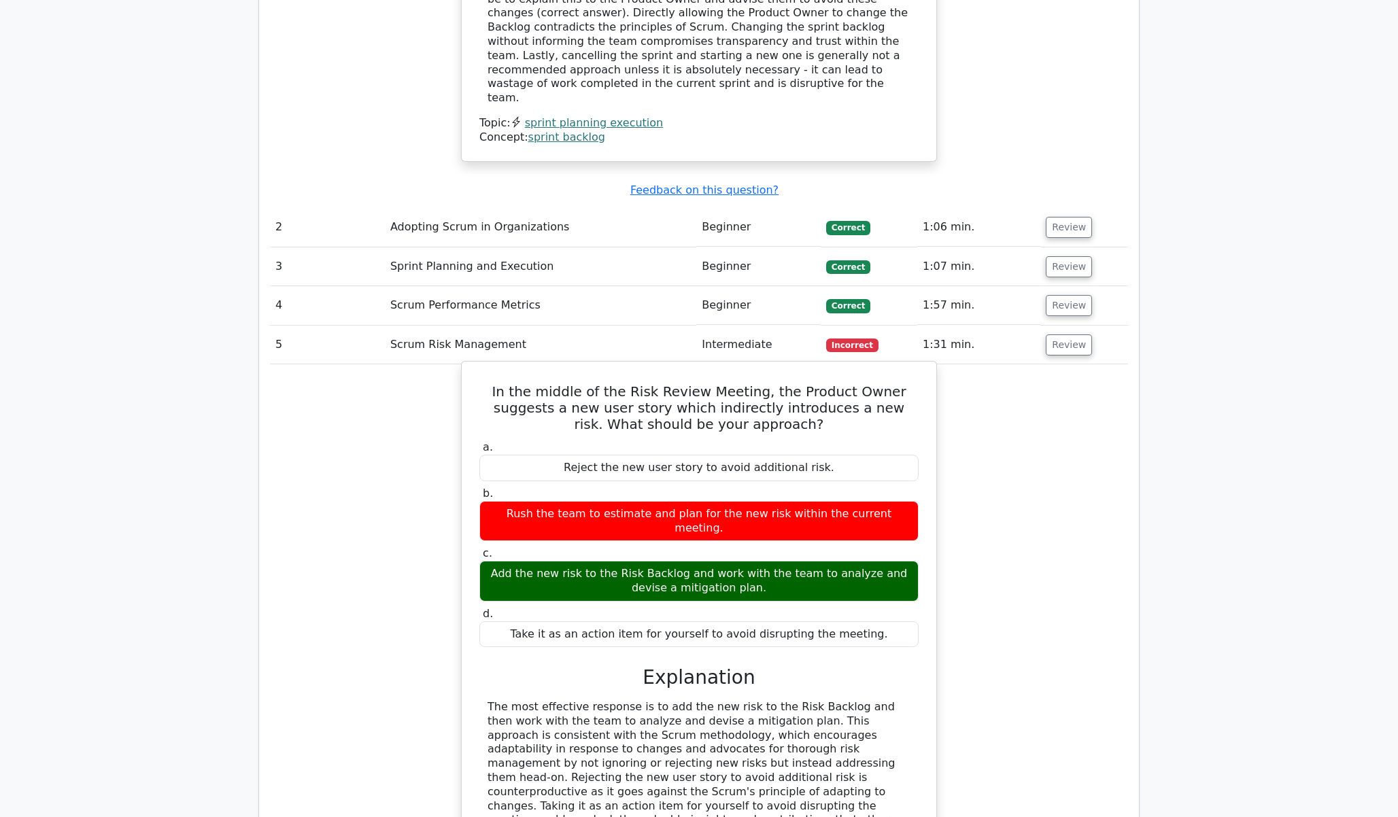
scroll to position [1685, 0]
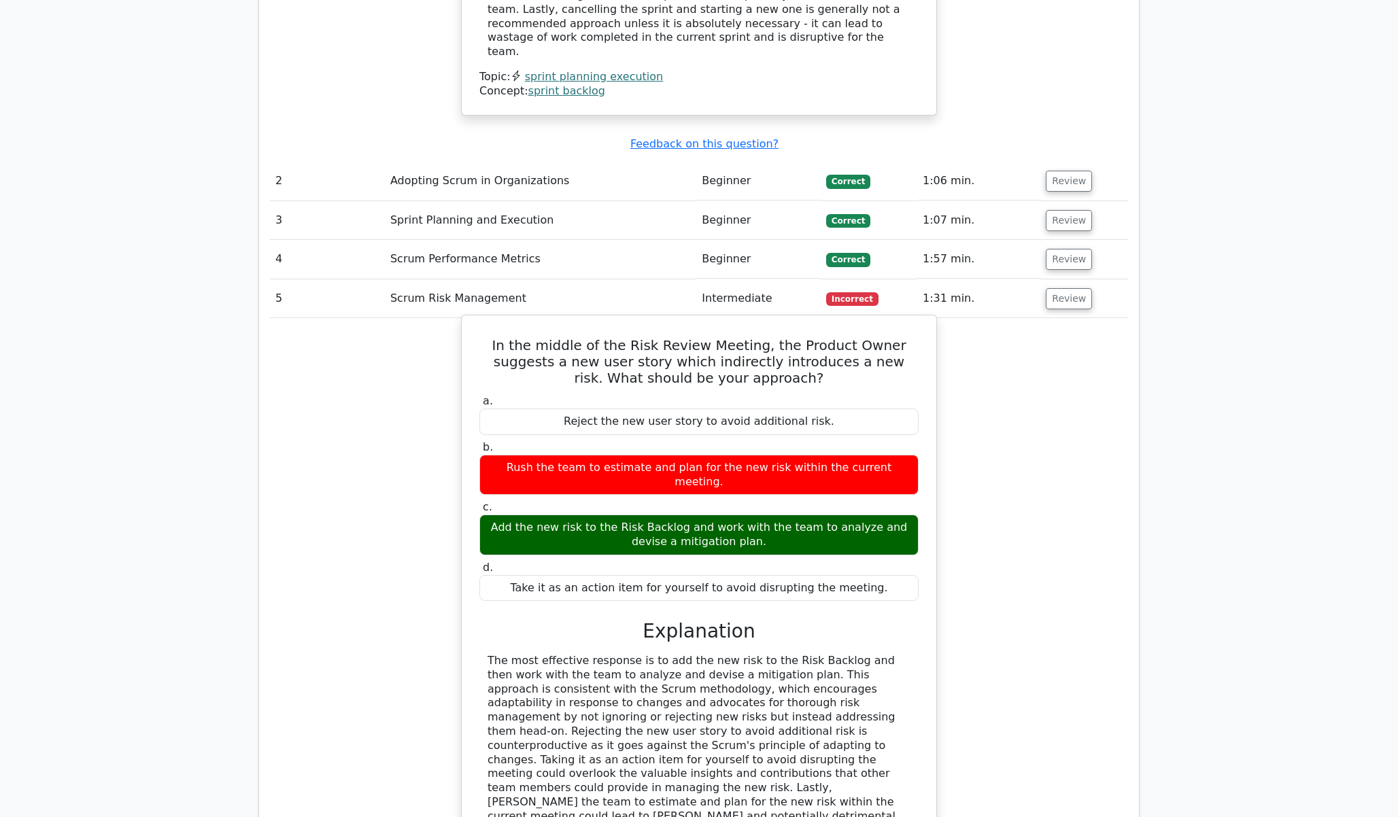
drag, startPoint x: 529, startPoint y: 453, endPoint x: 671, endPoint y: 457, distance: 142.1
click at [671, 515] on div "Add the new risk to the Risk Backlog and work with the team to analyze and devi…" at bounding box center [698, 535] width 439 height 41
click at [679, 515] on div "Add the new risk to the Risk Backlog and work with the team to analyze and devi…" at bounding box center [698, 535] width 439 height 41
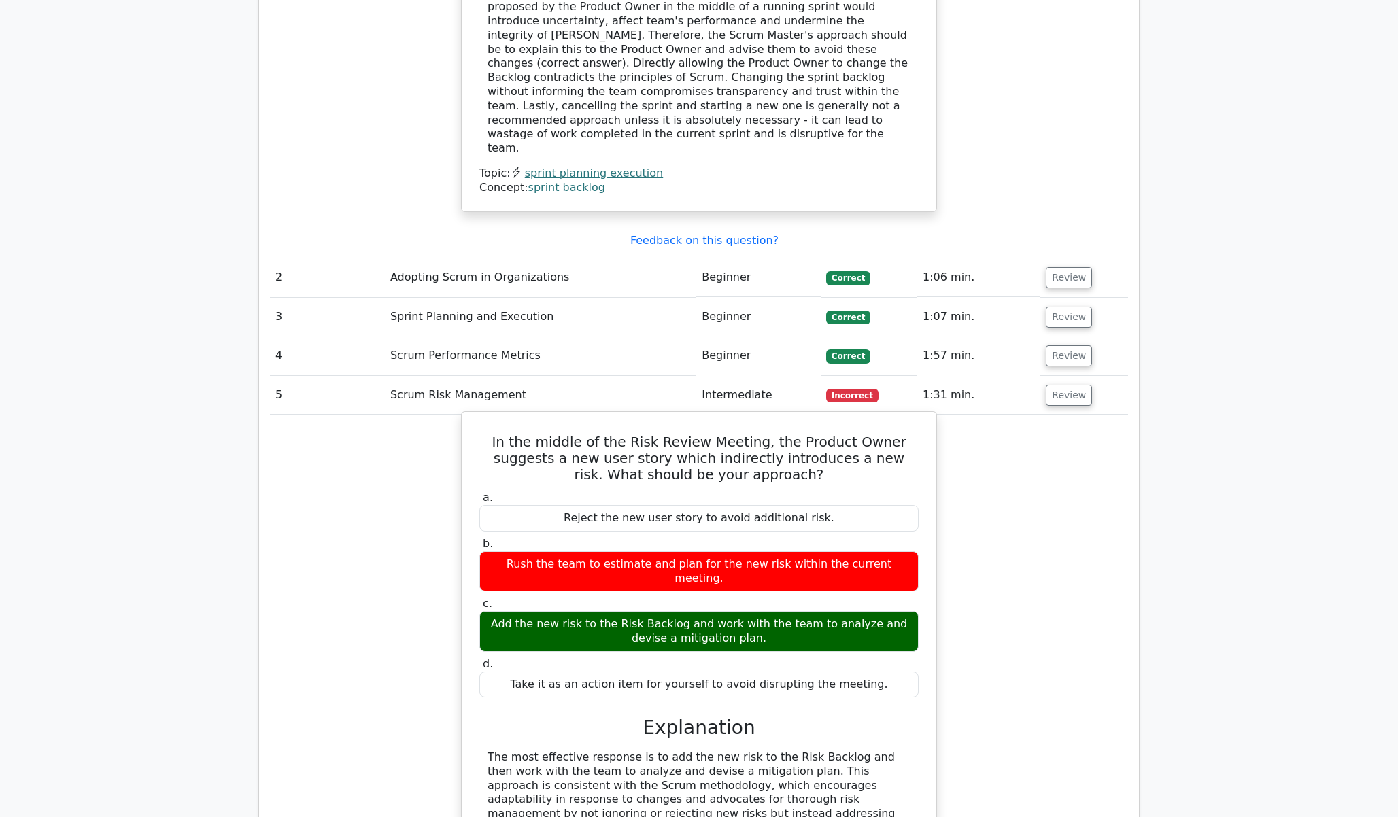
scroll to position [1584, 0]
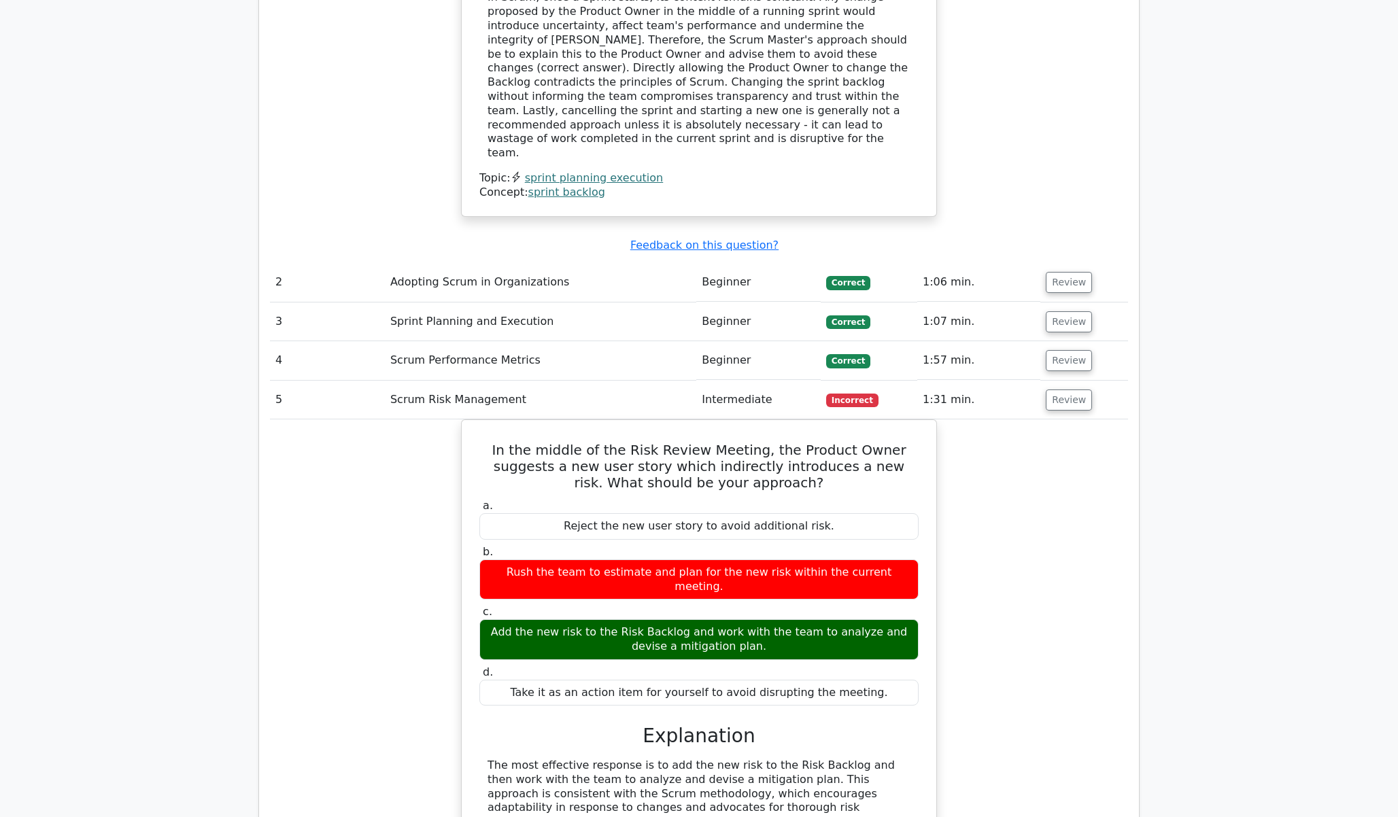
click at [1033, 341] on td "1:57 min." at bounding box center [978, 360] width 123 height 39
click at [1069, 350] on button "Review" at bounding box center [1069, 360] width 46 height 21
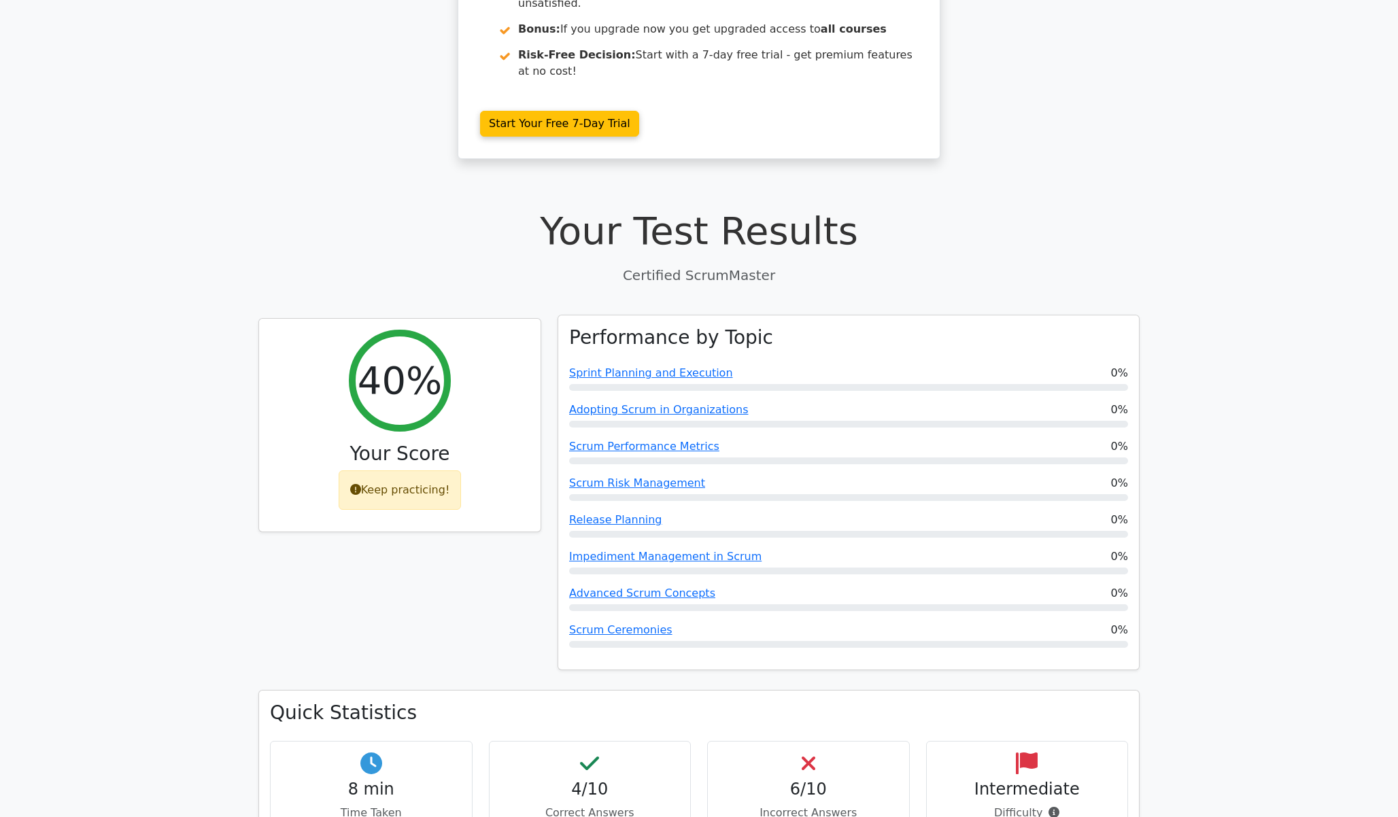
scroll to position [0, 0]
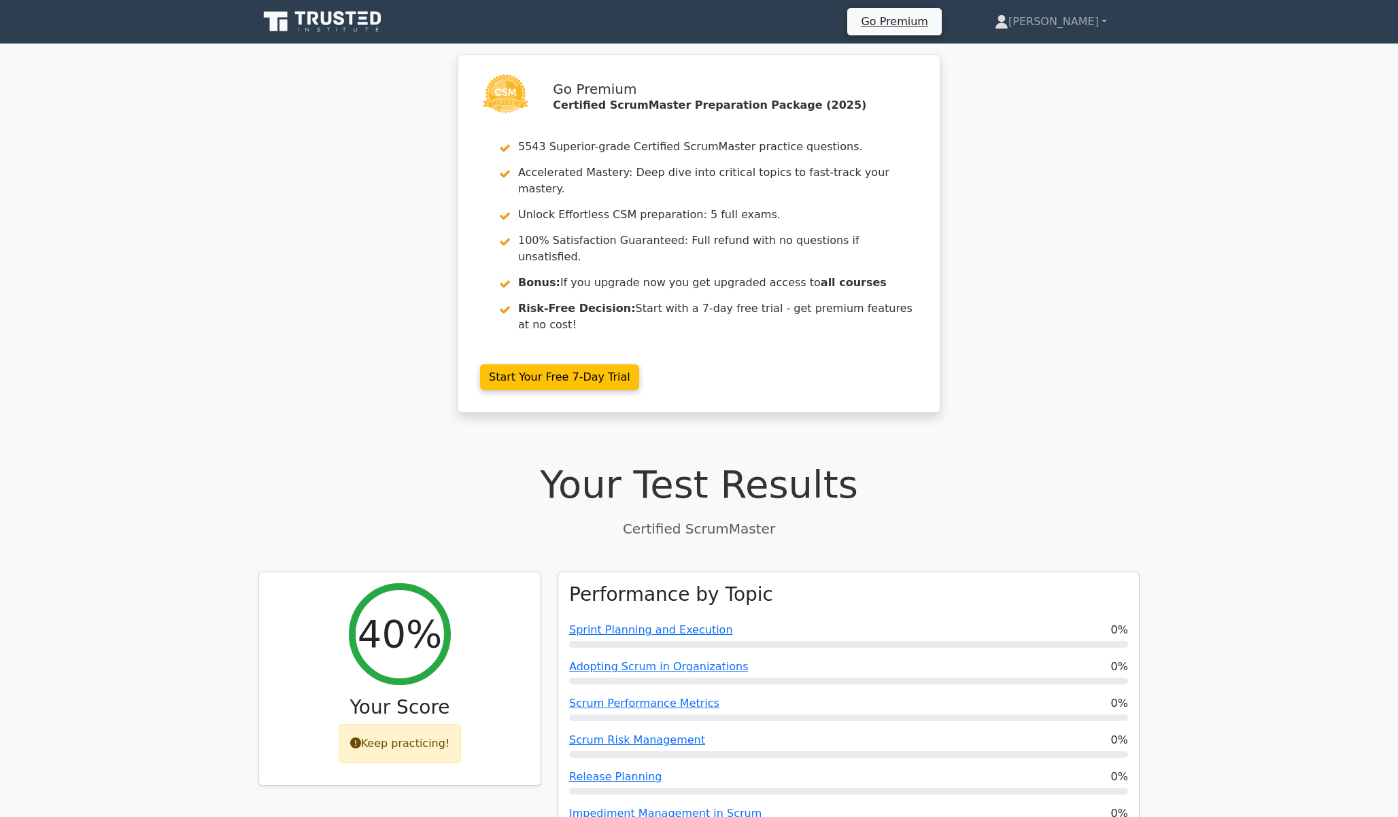
click at [1059, 210] on div "Go Premium Certified ScrumMaster Preparation Package (2025) 5543 Superior-grade…" at bounding box center [699, 241] width 1398 height 375
